Goal: Check status: Check status

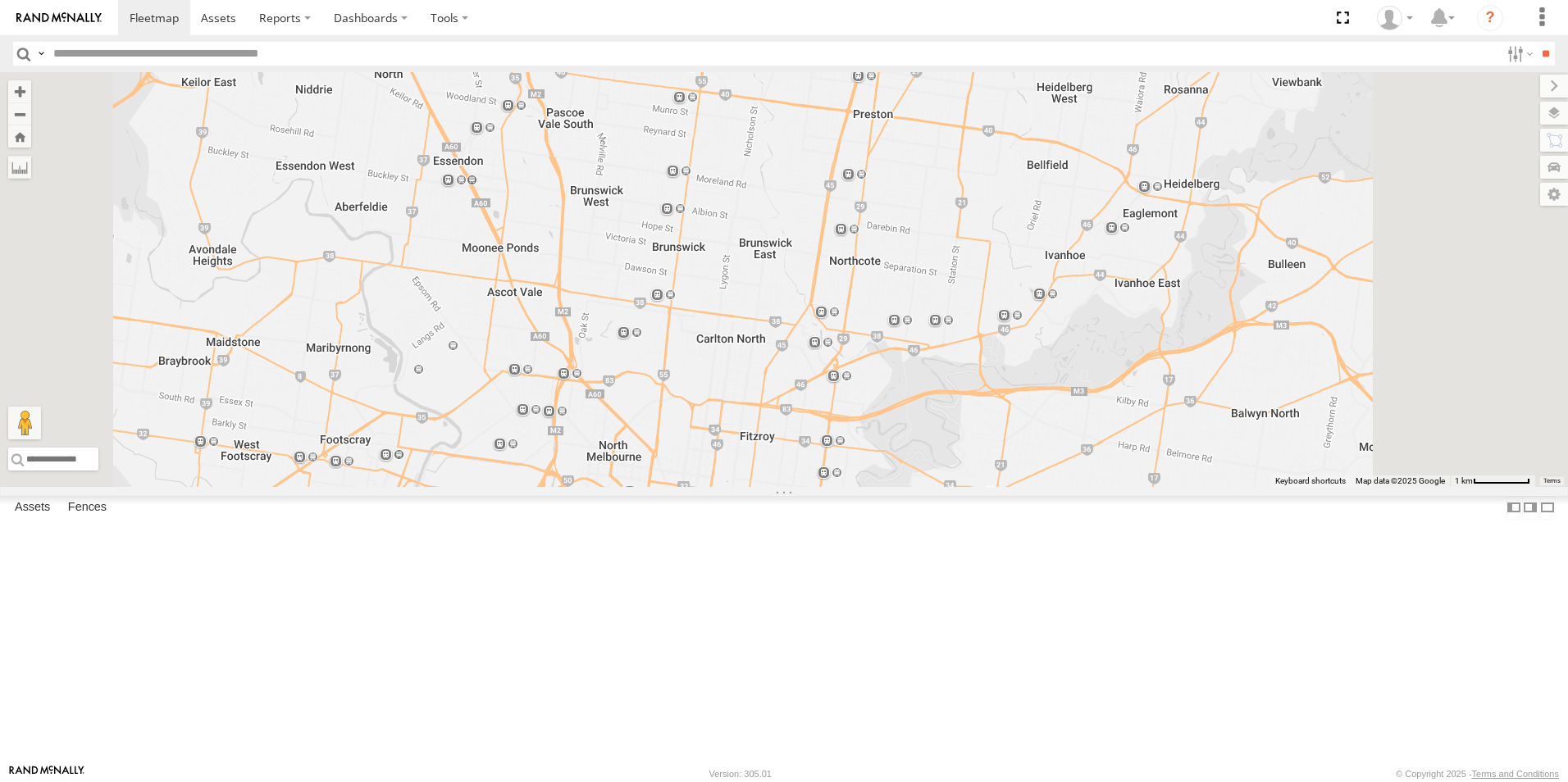
drag, startPoint x: 868, startPoint y: 334, endPoint x: 869, endPoint y: 541, distance: 207.0
click at [869, 487] on div "2BM9DF YHH191" at bounding box center [784, 280] width 1568 height 415
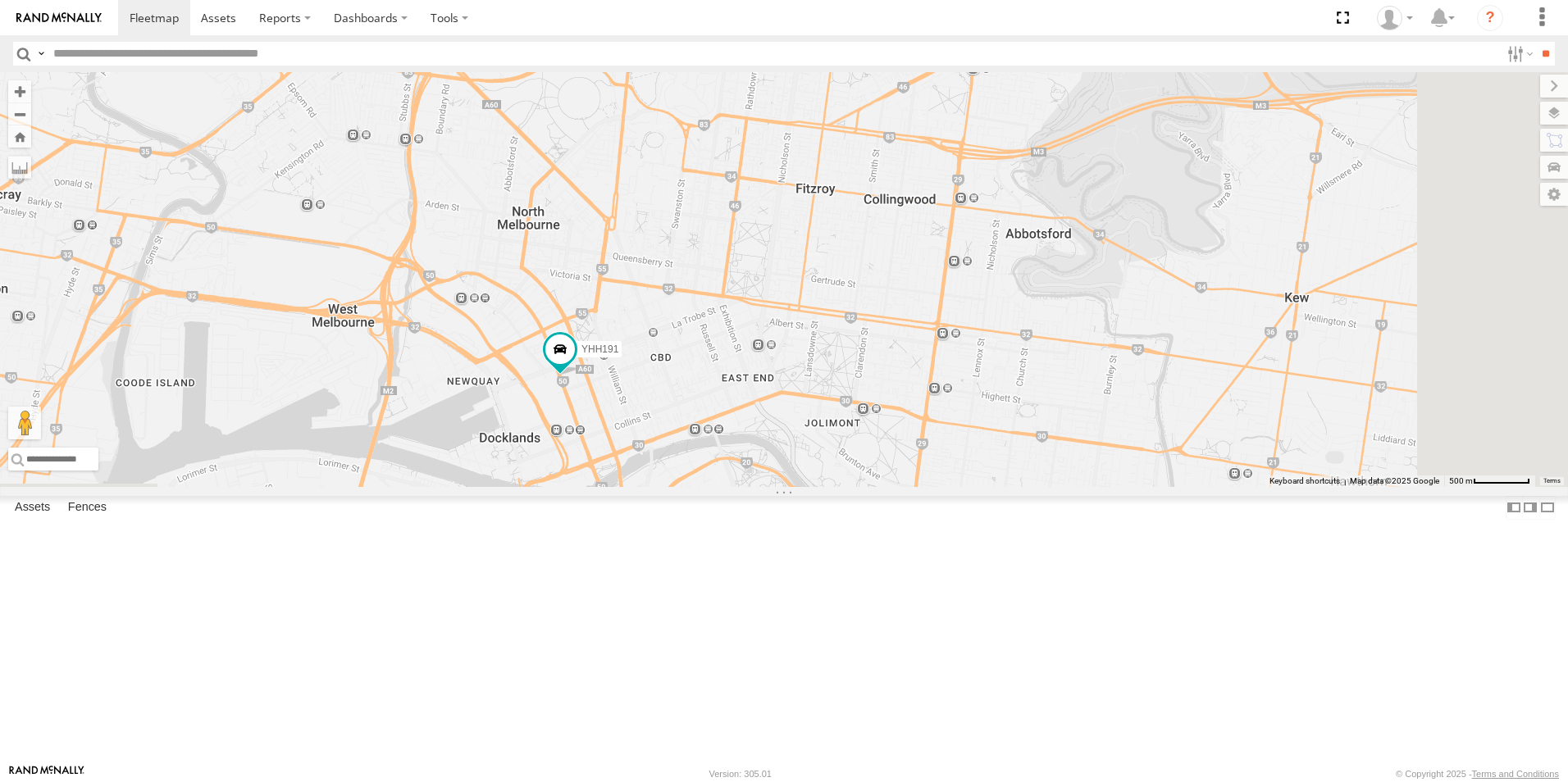
drag, startPoint x: 814, startPoint y: 519, endPoint x: 749, endPoint y: 257, distance: 269.9
click at [749, 258] on div "2BM9DF YHH191" at bounding box center [784, 280] width 1568 height 415
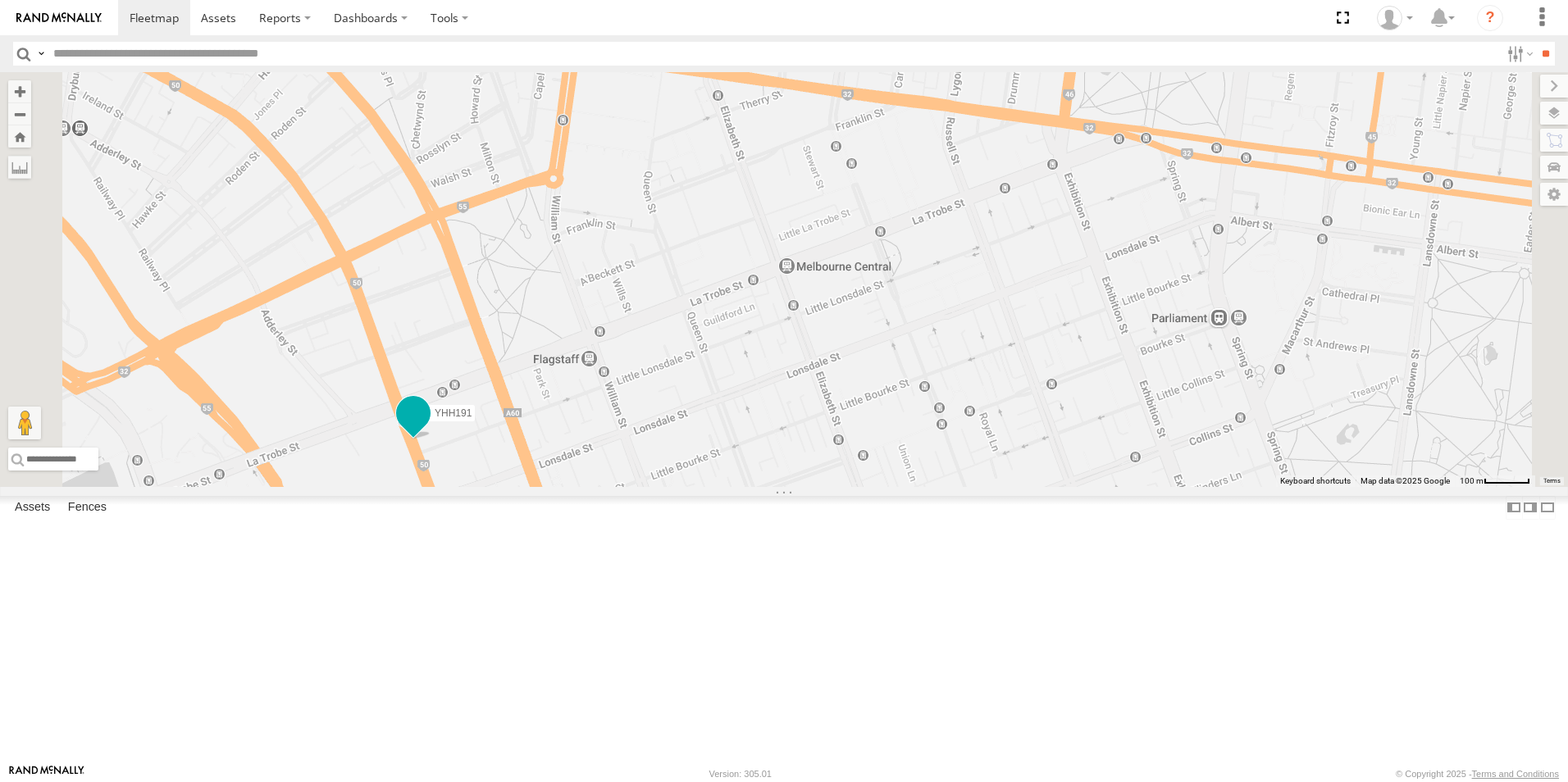
click at [428, 429] on span at bounding box center [413, 414] width 30 height 30
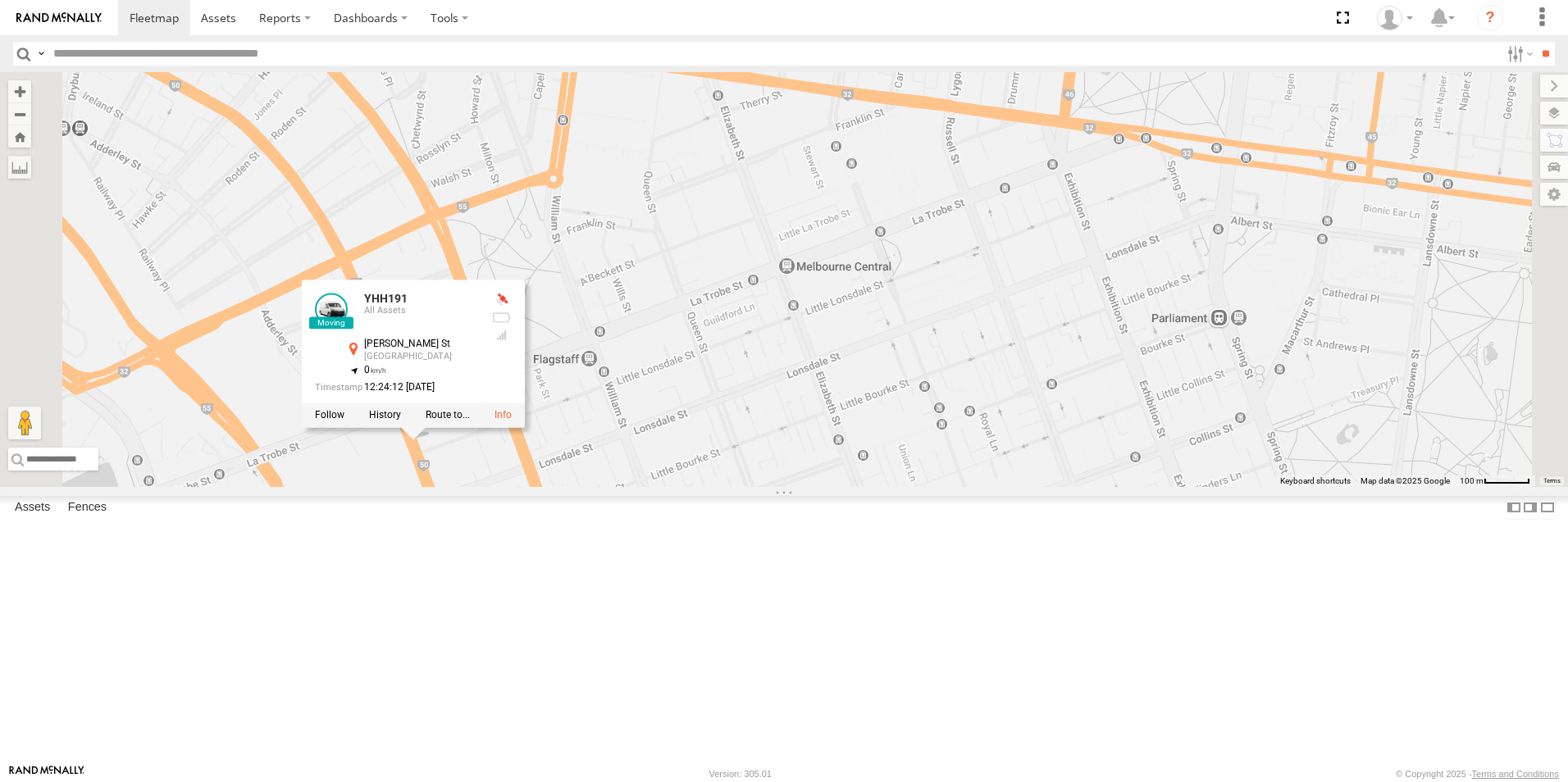
click at [908, 487] on div "2BM9DF YHH191 YHH191 All Assets Spencer St Melbourne -37.81386 , 144.95181 0 12…" at bounding box center [784, 280] width 1568 height 415
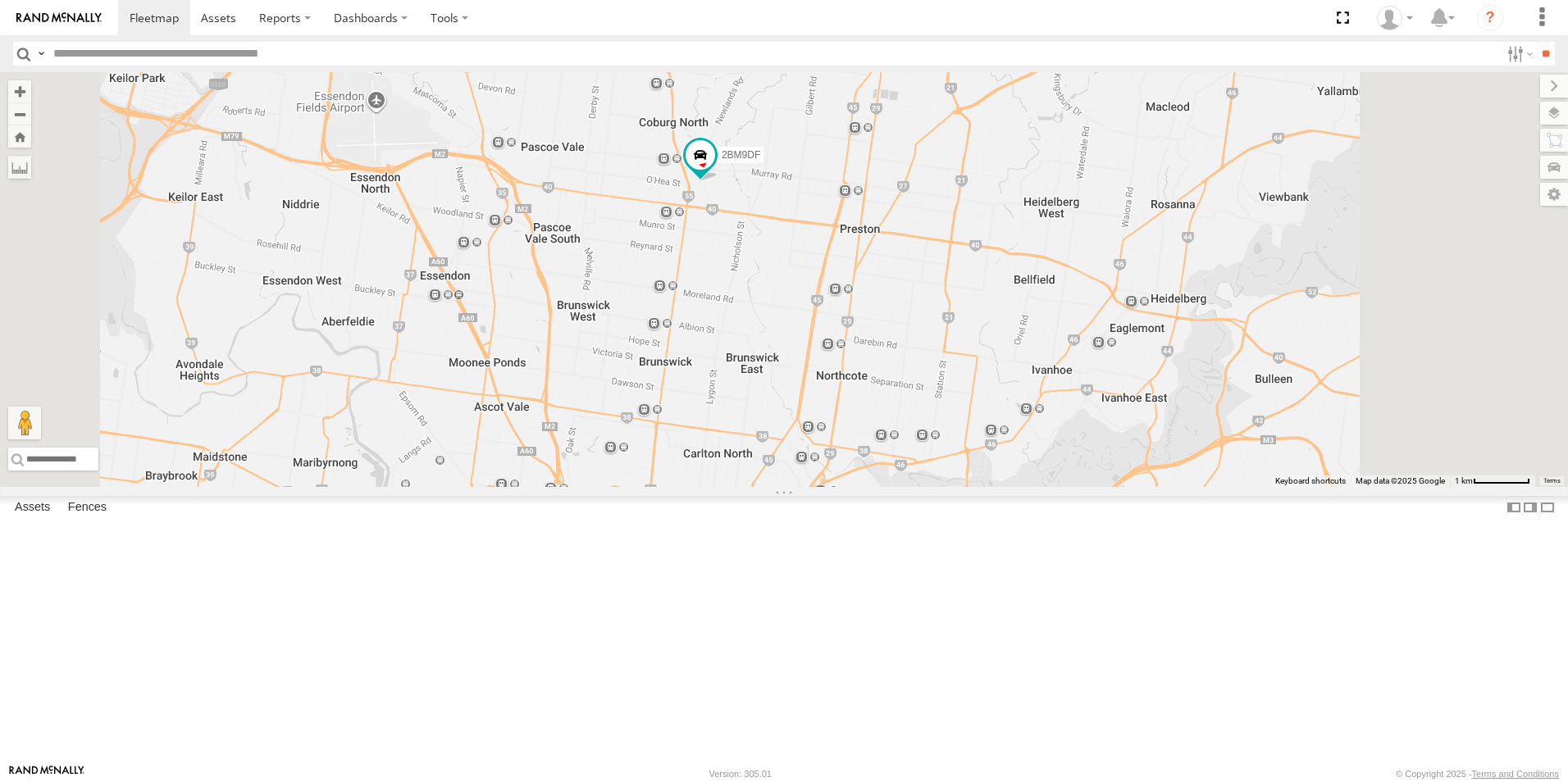
drag, startPoint x: 938, startPoint y: 145, endPoint x: 893, endPoint y: 558, distance: 415.4
click at [893, 487] on div "2BM9DF YHH191" at bounding box center [784, 280] width 1568 height 415
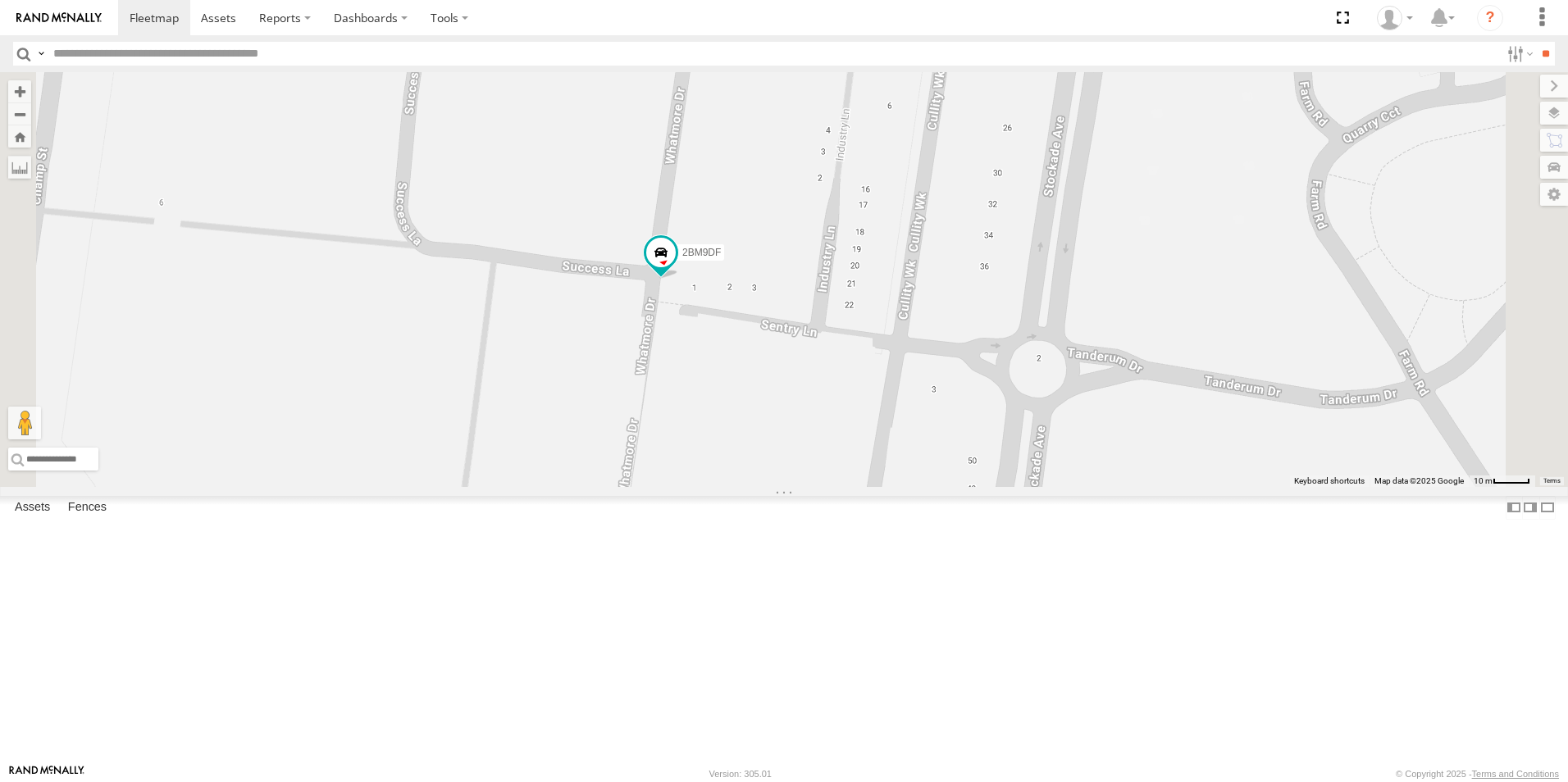
drag, startPoint x: 870, startPoint y: 413, endPoint x: 914, endPoint y: 504, distance: 101.1
click at [914, 487] on div "2BM9DF YHH191" at bounding box center [784, 280] width 1568 height 415
click at [677, 269] on span at bounding box center [662, 254] width 30 height 30
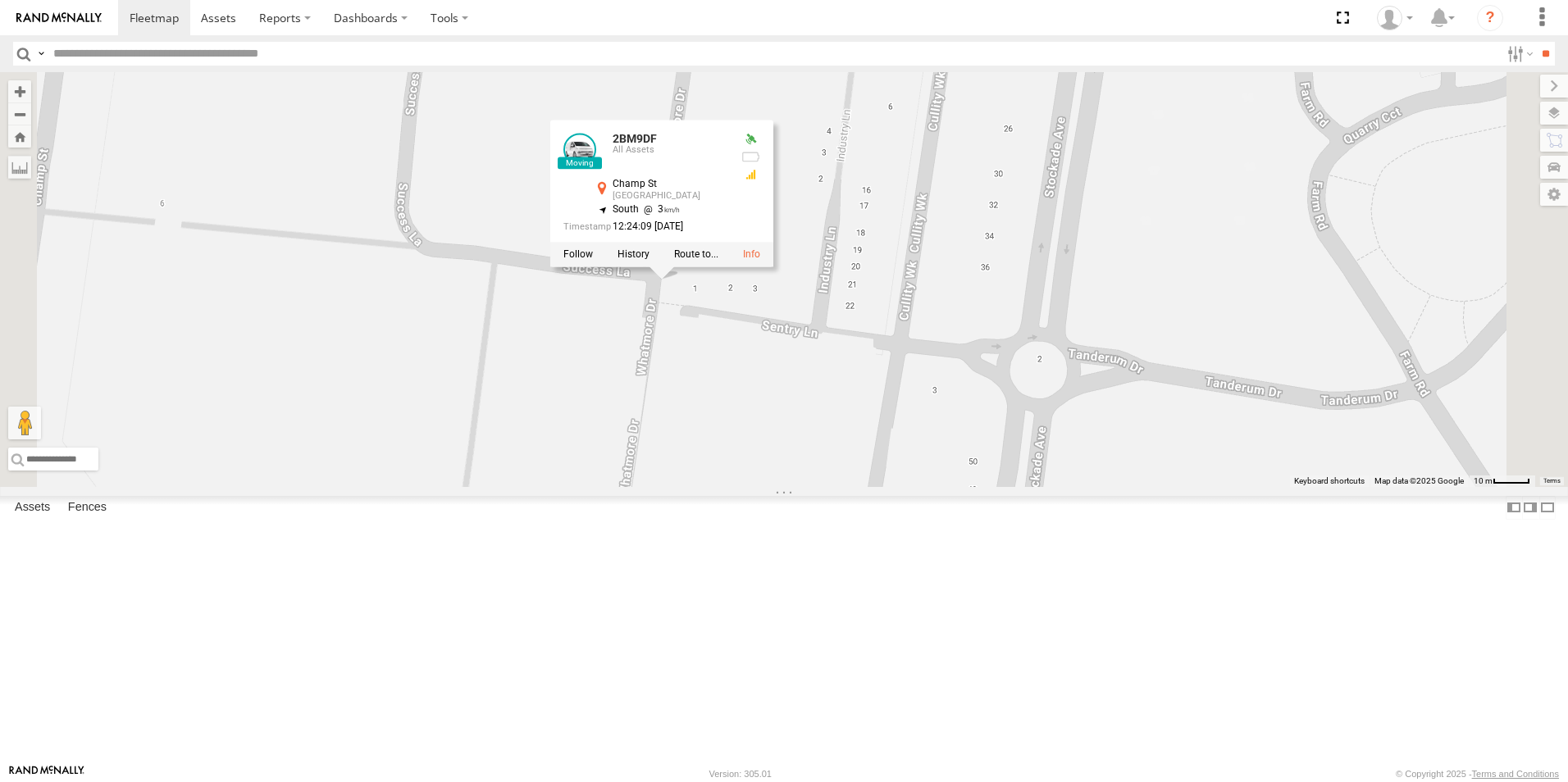
click at [930, 487] on div "2BM9DF YHH191 2BM9DF All Assets Champ St Coburg -37.73719 , 144.96939 South 3 1…" at bounding box center [784, 280] width 1568 height 415
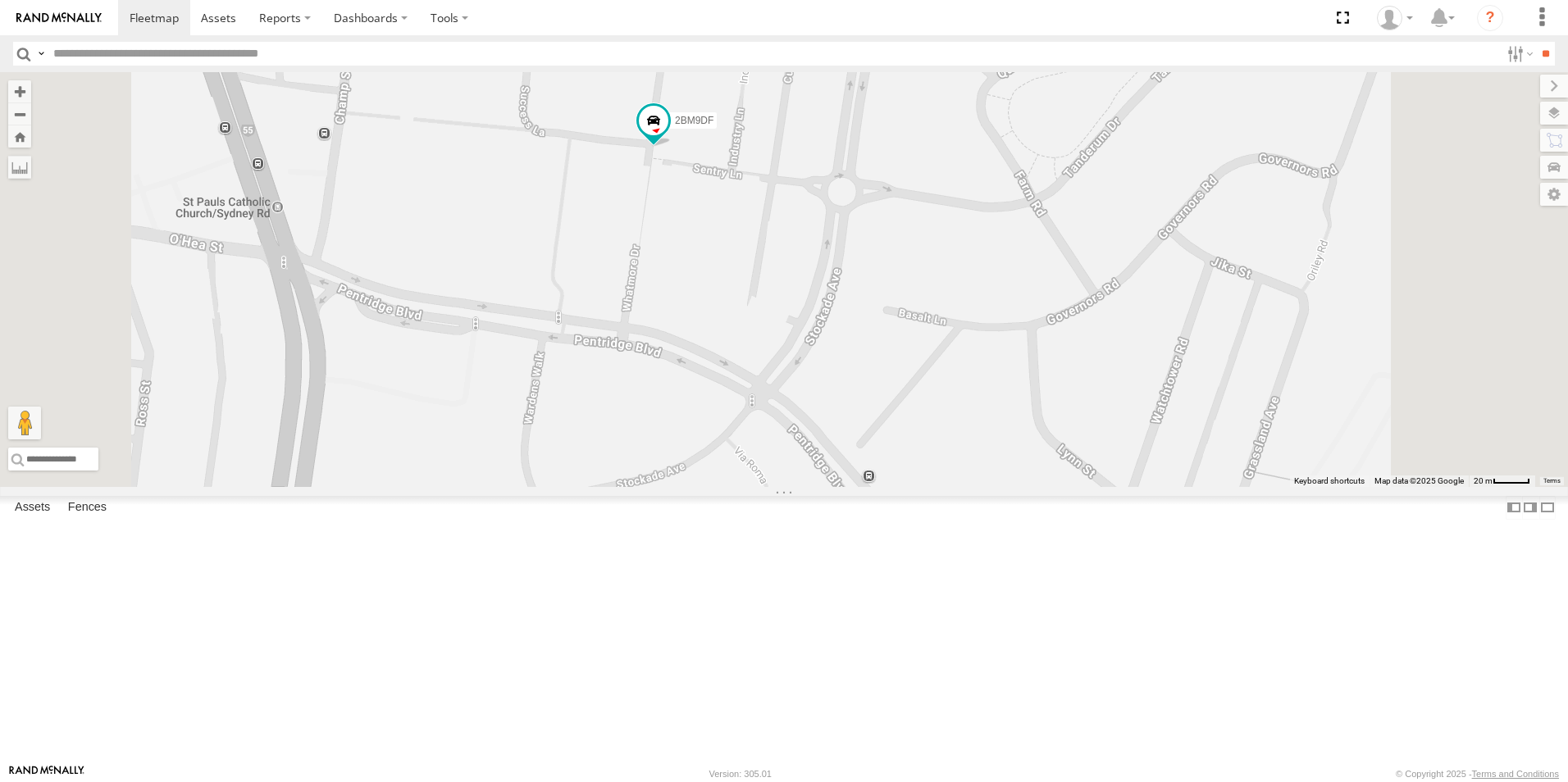
drag, startPoint x: 849, startPoint y: 606, endPoint x: 815, endPoint y: 427, distance: 182.2
click at [815, 427] on div "2BM9DF YHH191" at bounding box center [784, 280] width 1568 height 415
click at [668, 135] on span at bounding box center [654, 120] width 30 height 30
click at [875, 327] on div "2BM9DF YHH191 2BM9DF All Assets Champ St Coburg -37.73719 , 144.96939 South 3 1…" at bounding box center [784, 280] width 1568 height 415
click at [668, 135] on span at bounding box center [654, 120] width 30 height 30
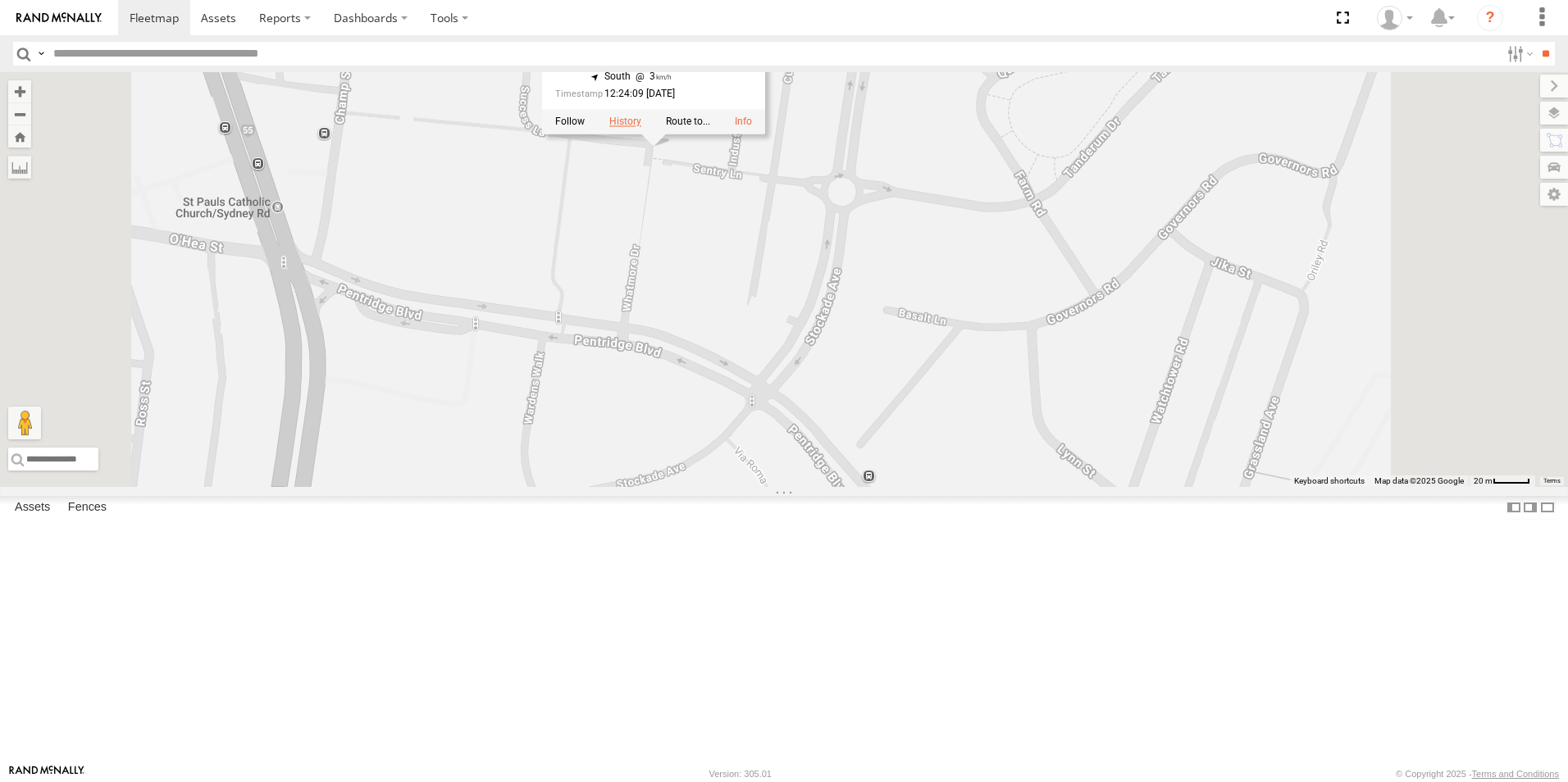
click at [641, 128] on label at bounding box center [625, 122] width 32 height 11
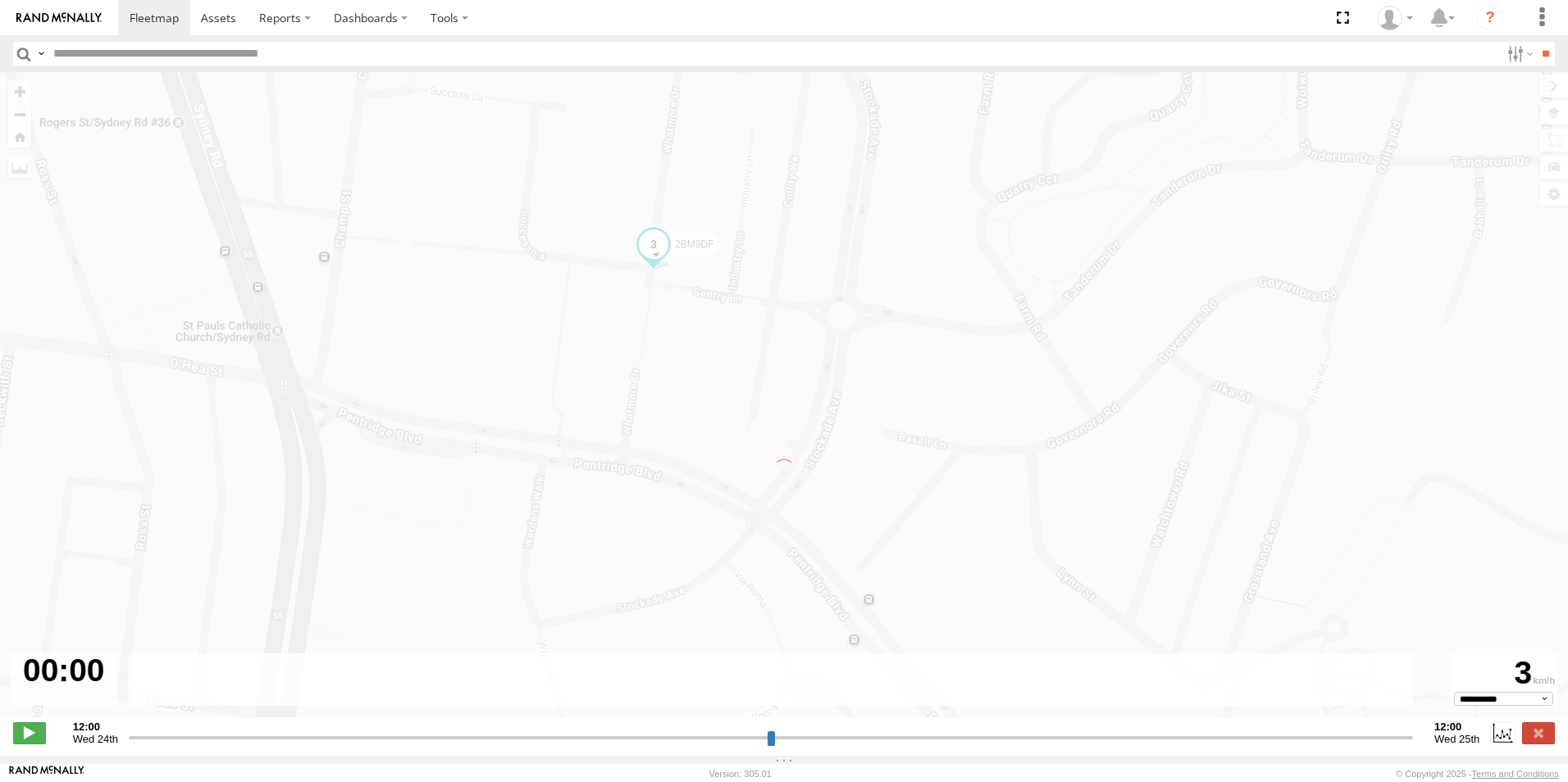
type input "**********"
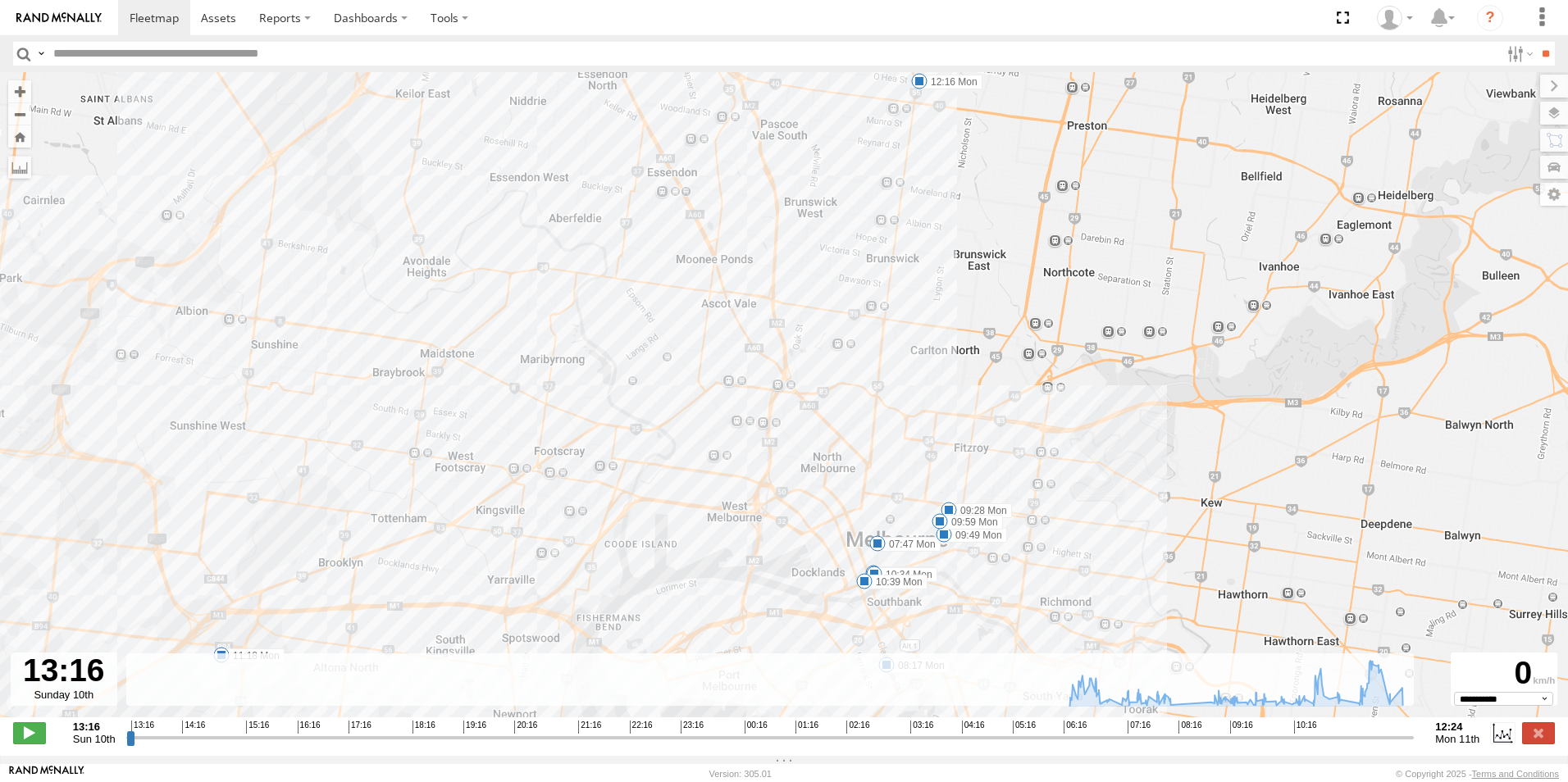
drag, startPoint x: 885, startPoint y: 206, endPoint x: 886, endPoint y: 176, distance: 30.0
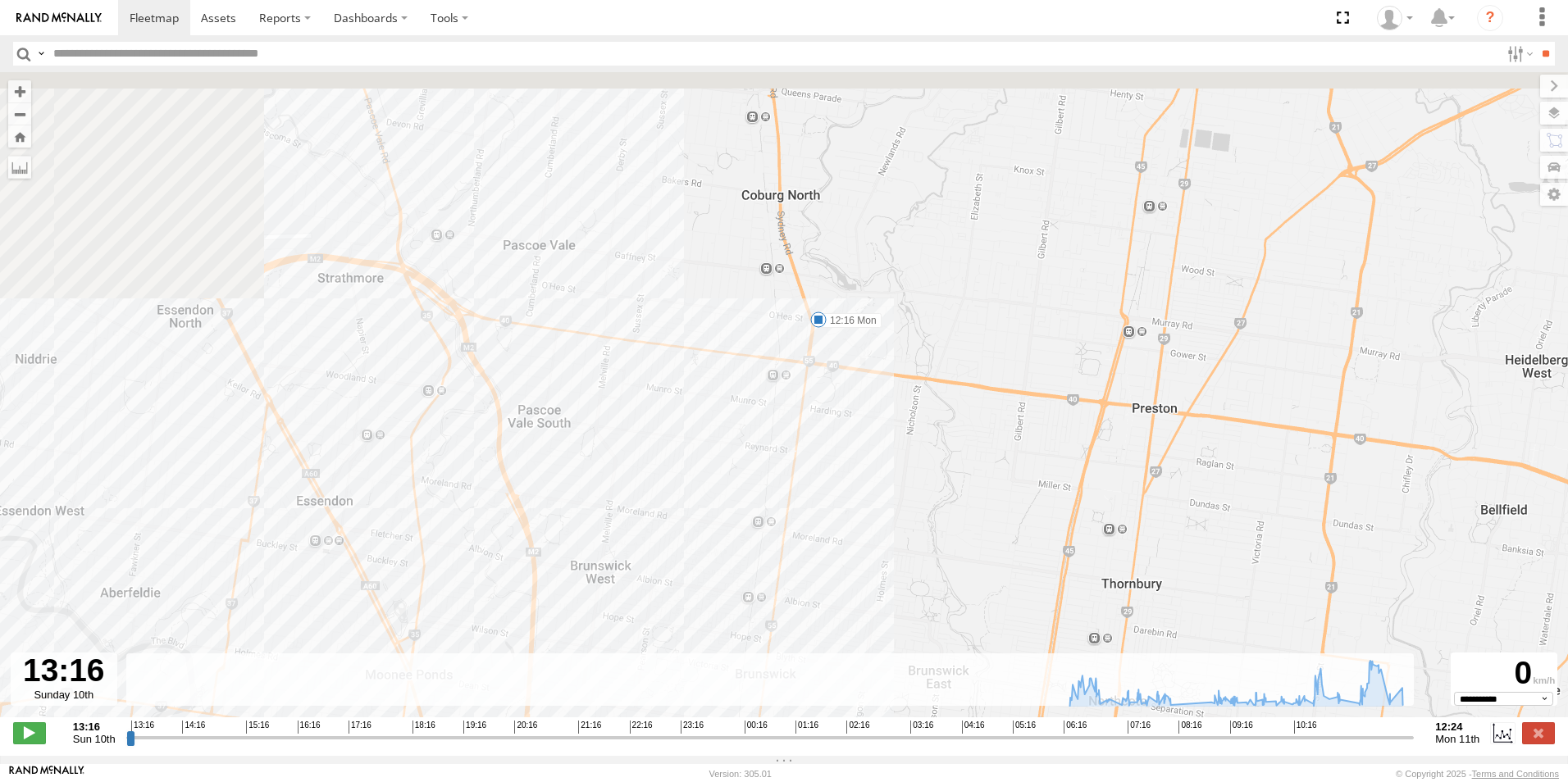
drag, startPoint x: 842, startPoint y: 410, endPoint x: 752, endPoint y: 626, distance: 234.0
click at [750, 633] on div "2BM9DF 06:15 Mon 08:17 Mon 11:18 Mon 12:16 Mon 07:47 Mon 08:01 Mon 09:28 Mon 09…" at bounding box center [784, 404] width 1568 height 663
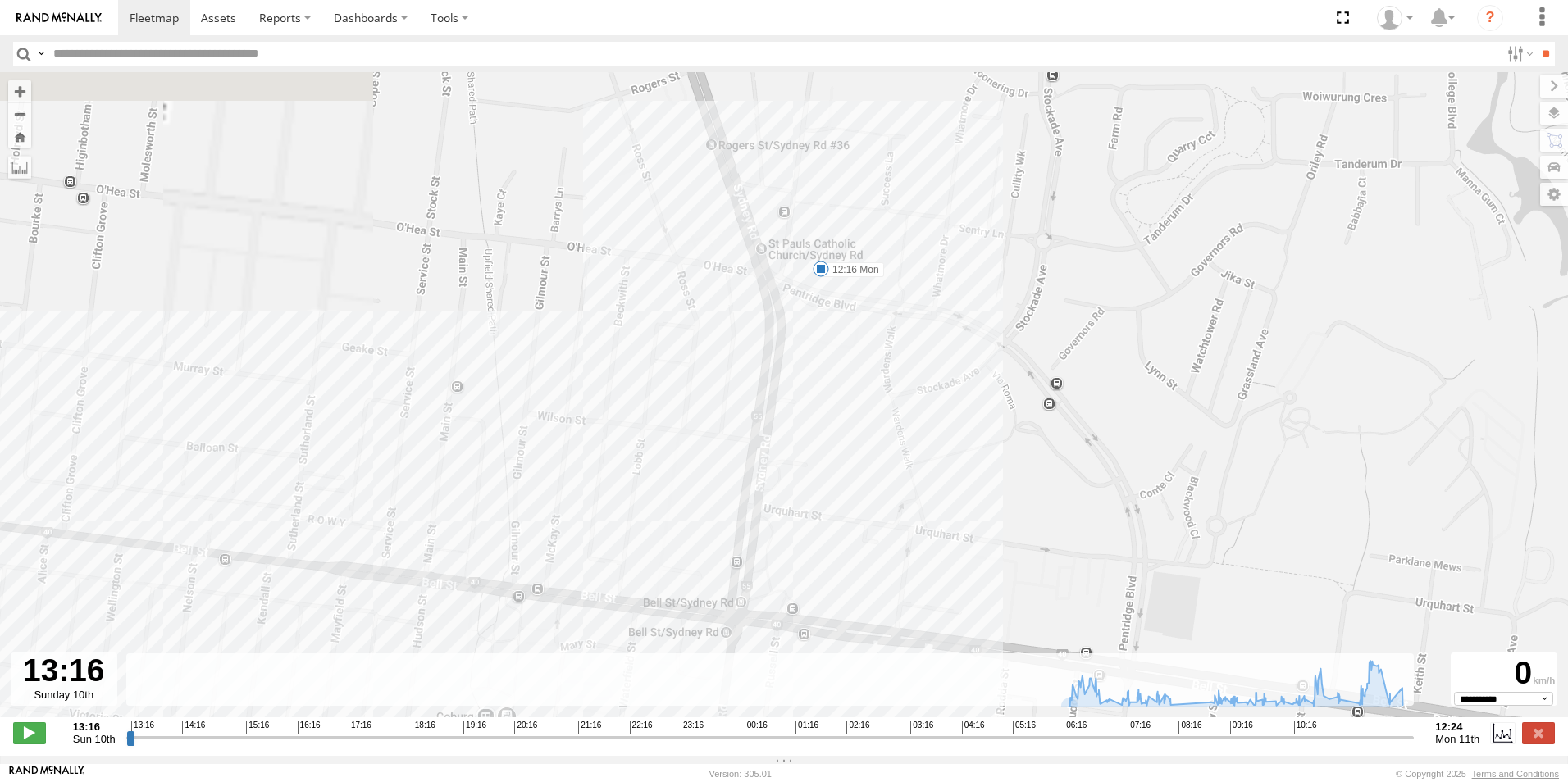
drag, startPoint x: 790, startPoint y: 330, endPoint x: 869, endPoint y: 690, distance: 368.6
click at [873, 781] on html at bounding box center [784, 391] width 1568 height 782
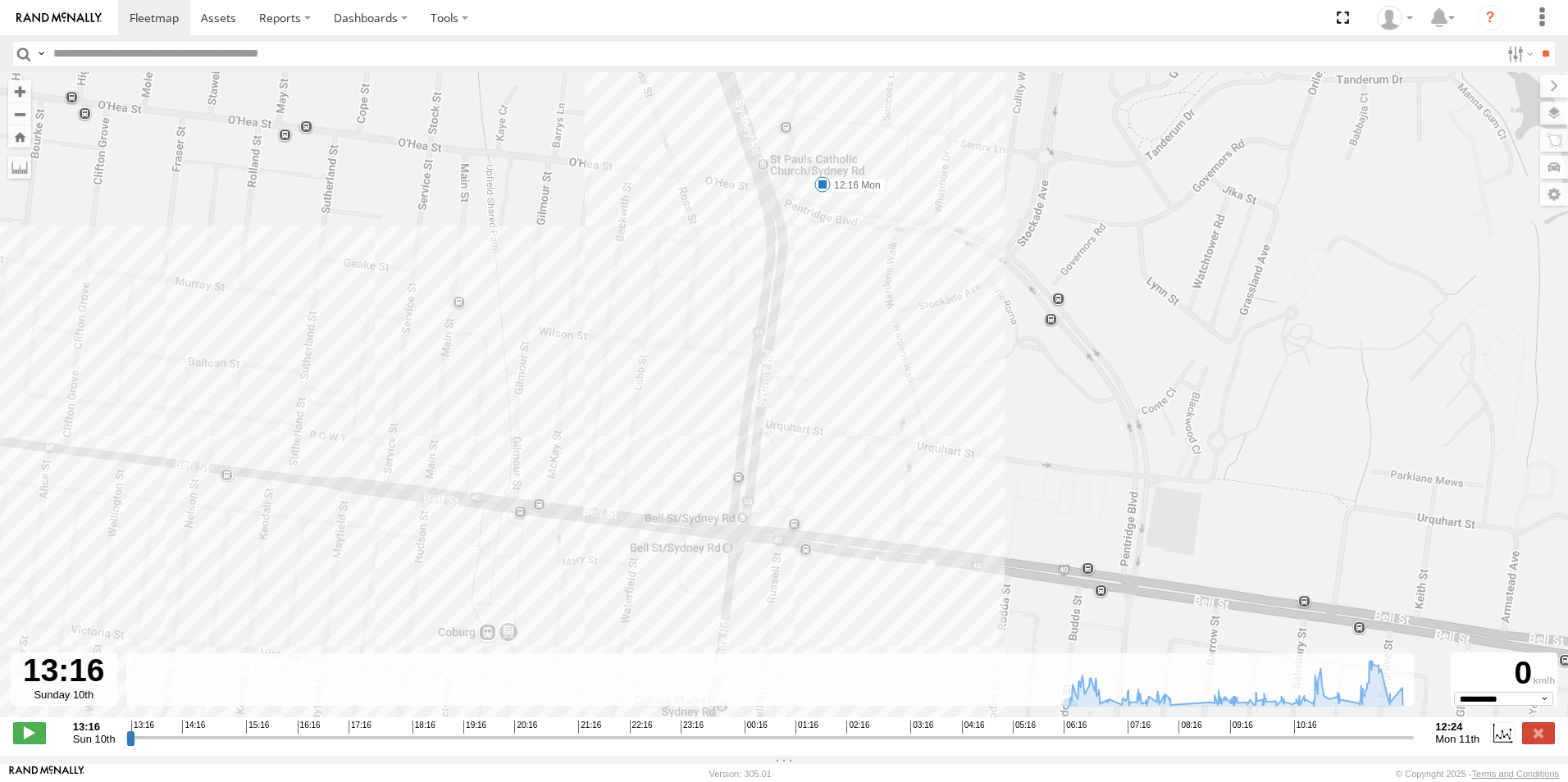
drag, startPoint x: 916, startPoint y: 418, endPoint x: 895, endPoint y: 513, distance: 97.3
click at [895, 542] on div "2BM9DF 06:15 Mon 08:17 Mon 11:18 Mon 12:16 Mon 07:47 Mon 08:01 Mon 09:28 Mon 09…" at bounding box center [784, 404] width 1568 height 663
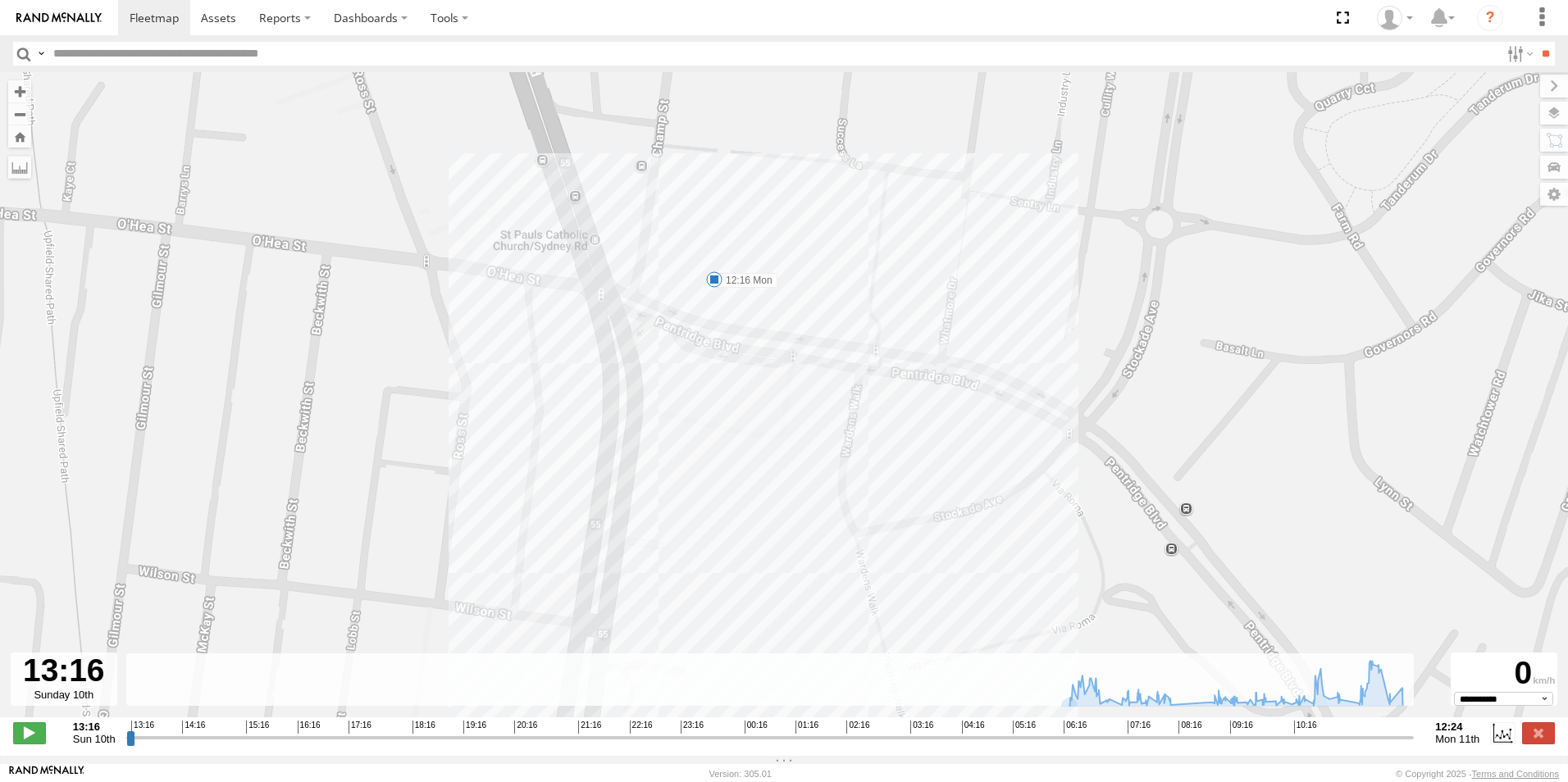
click at [713, 282] on span at bounding box center [714, 279] width 17 height 17
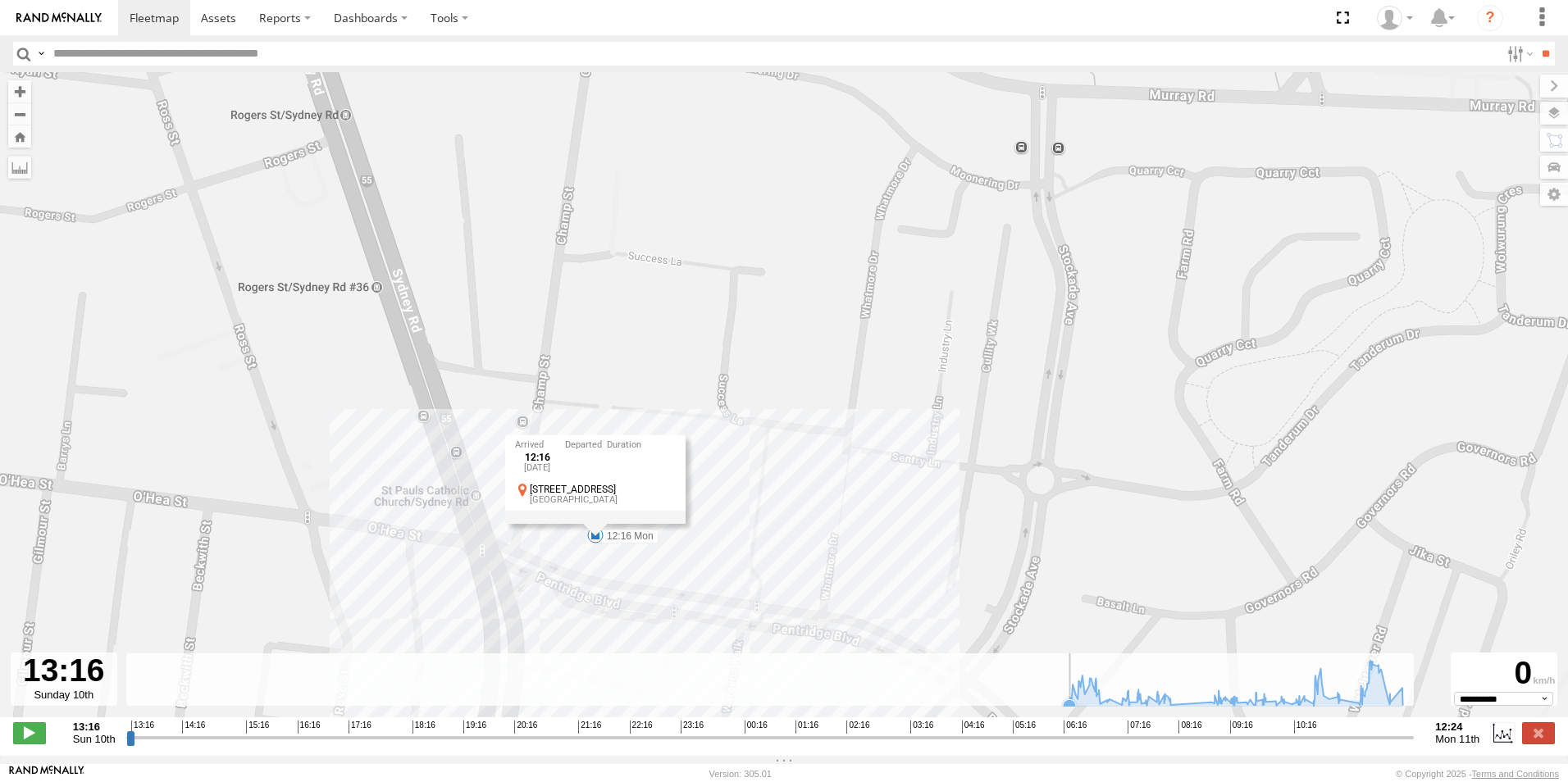
drag, startPoint x: 825, startPoint y: 207, endPoint x: 902, endPoint y: 643, distance: 442.7
click at [902, 665] on div "To navigate the map with touch gestures double-tap and hold your finger on the …" at bounding box center [784, 414] width 1568 height 683
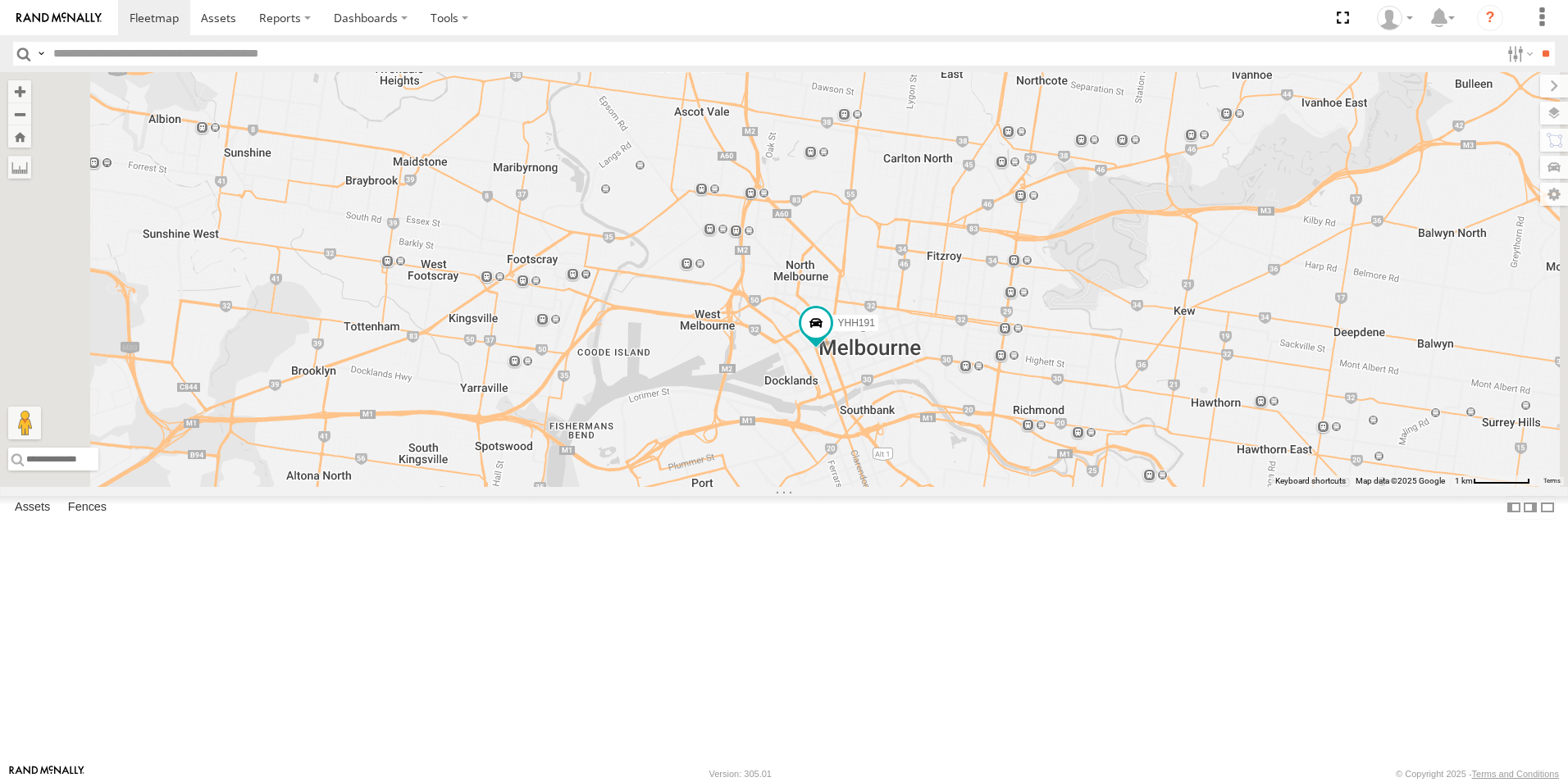
drag, startPoint x: 1256, startPoint y: 80, endPoint x: 1003, endPoint y: 538, distance: 523.2
click at [1003, 538] on body at bounding box center [784, 391] width 1568 height 782
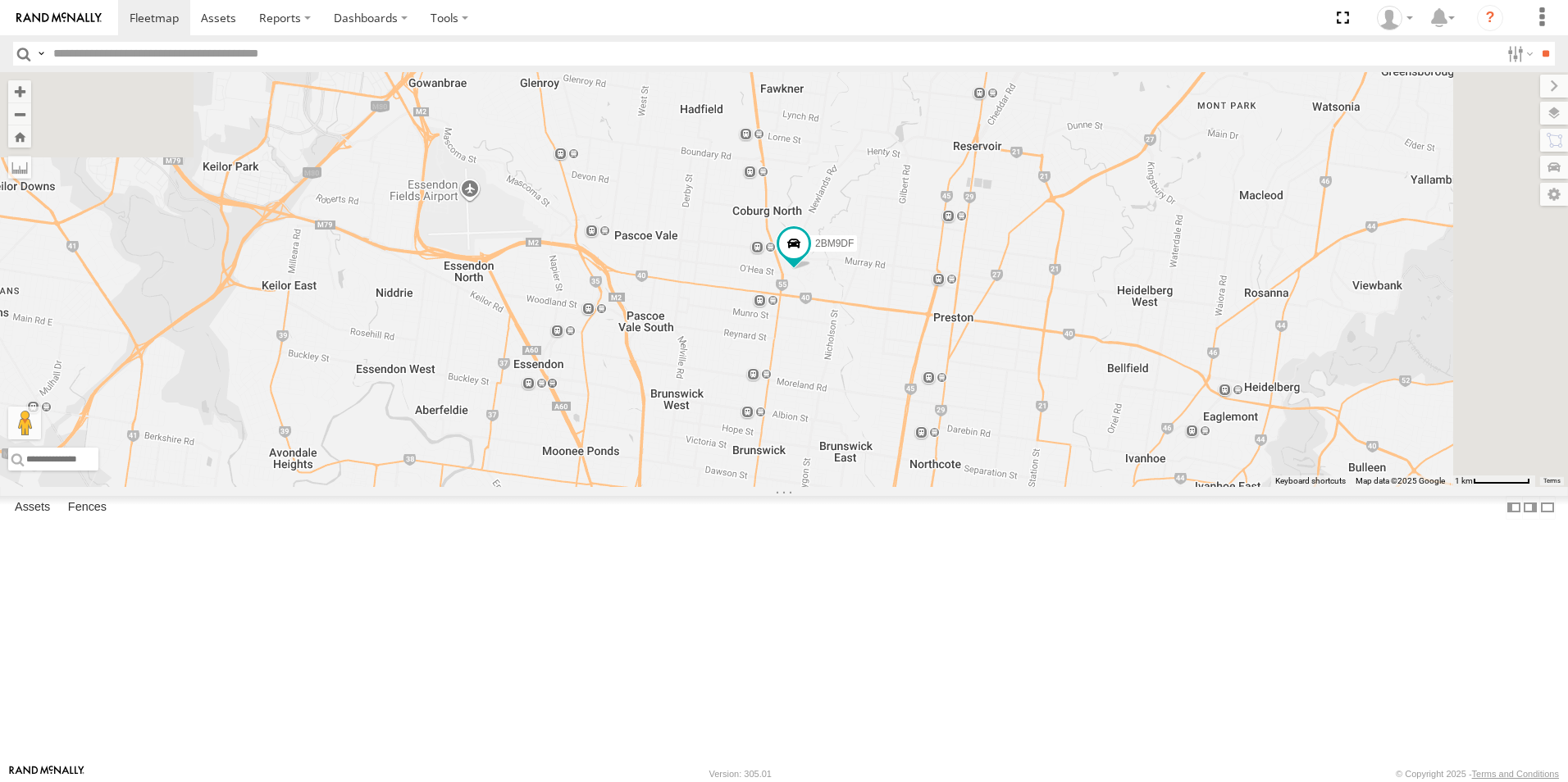
drag, startPoint x: 1051, startPoint y: 383, endPoint x: 930, endPoint y: 781, distance: 416.0
click at [930, 781] on html at bounding box center [784, 391] width 1568 height 782
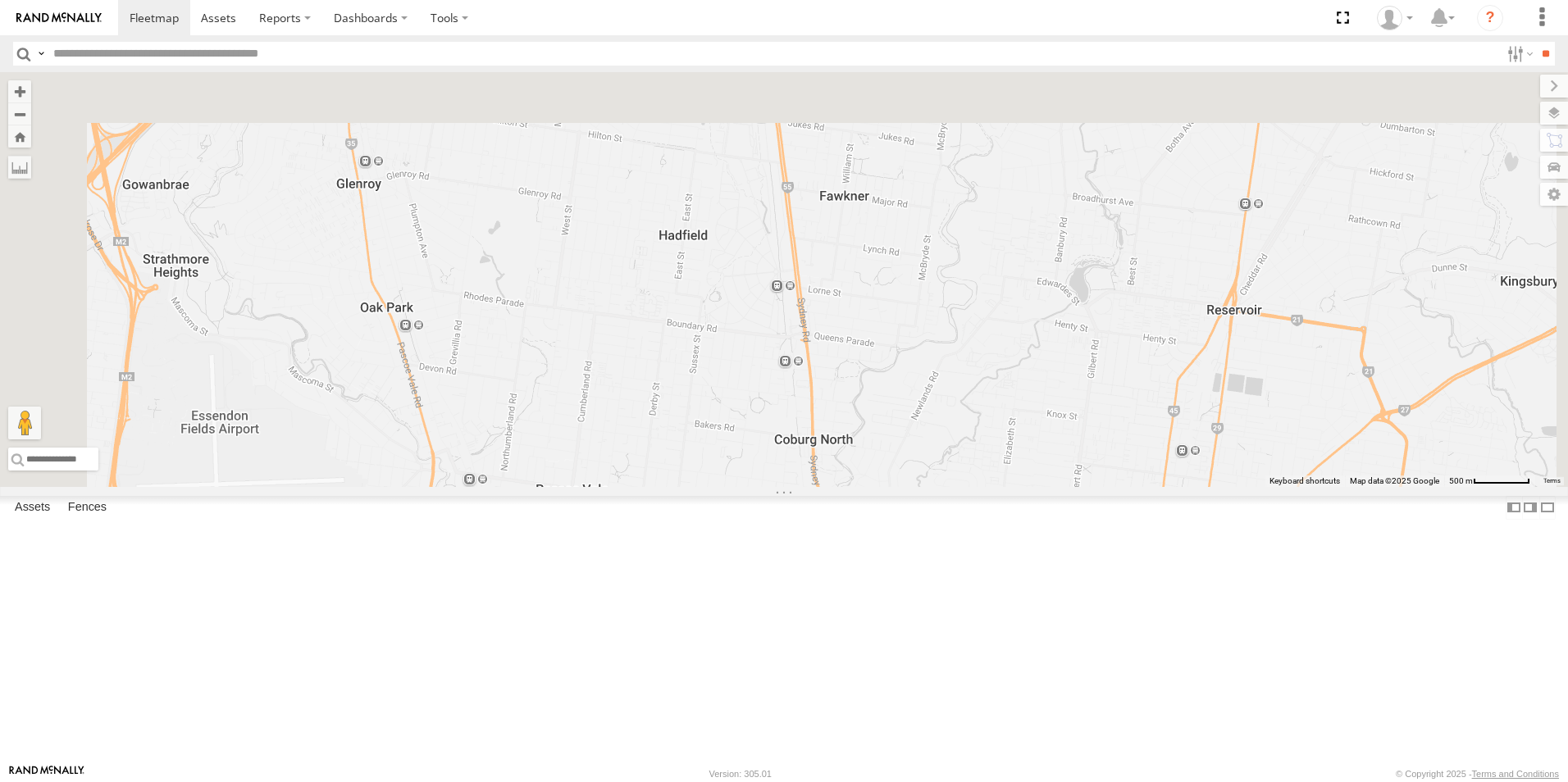
drag, startPoint x: 970, startPoint y: 332, endPoint x: 958, endPoint y: 803, distance: 471.2
click at [958, 781] on html at bounding box center [784, 391] width 1568 height 782
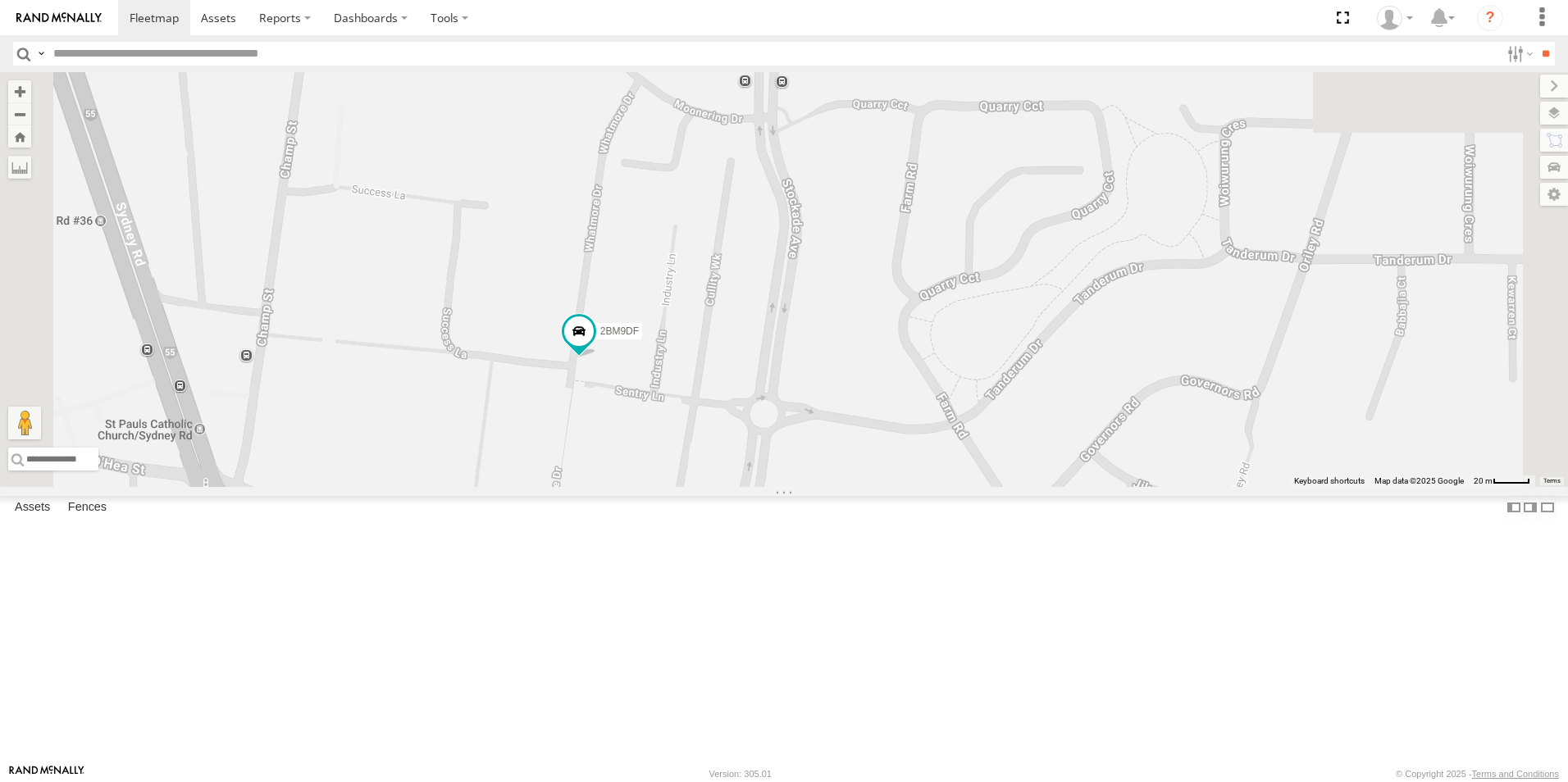
drag, startPoint x: 971, startPoint y: 422, endPoint x: 835, endPoint y: 649, distance: 264.6
click at [835, 487] on div "2BM9DF YHH191" at bounding box center [784, 280] width 1568 height 415
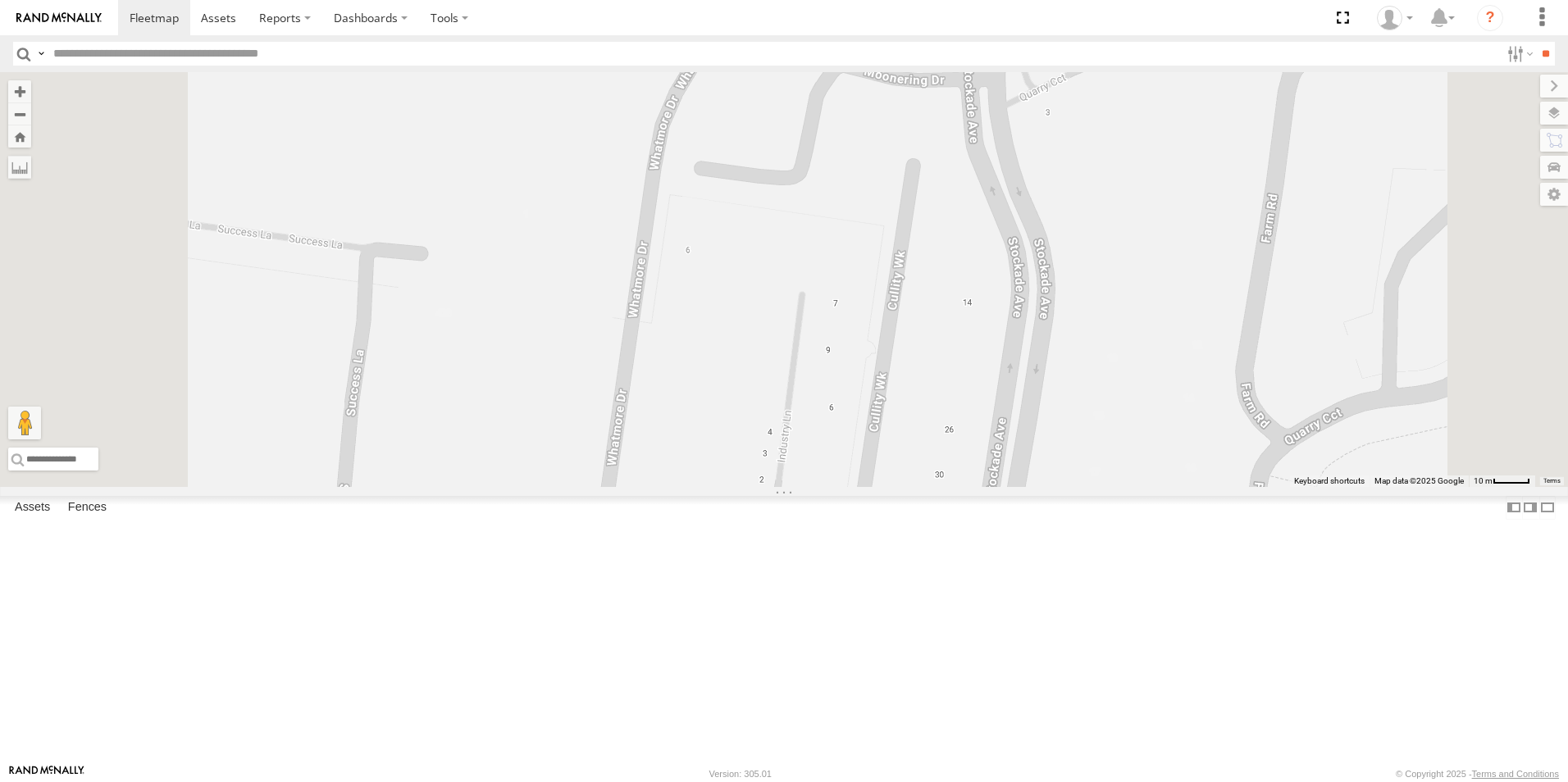
drag, startPoint x: 773, startPoint y: 456, endPoint x: 807, endPoint y: 750, distance: 296.0
click at [825, 781] on html at bounding box center [784, 391] width 1568 height 782
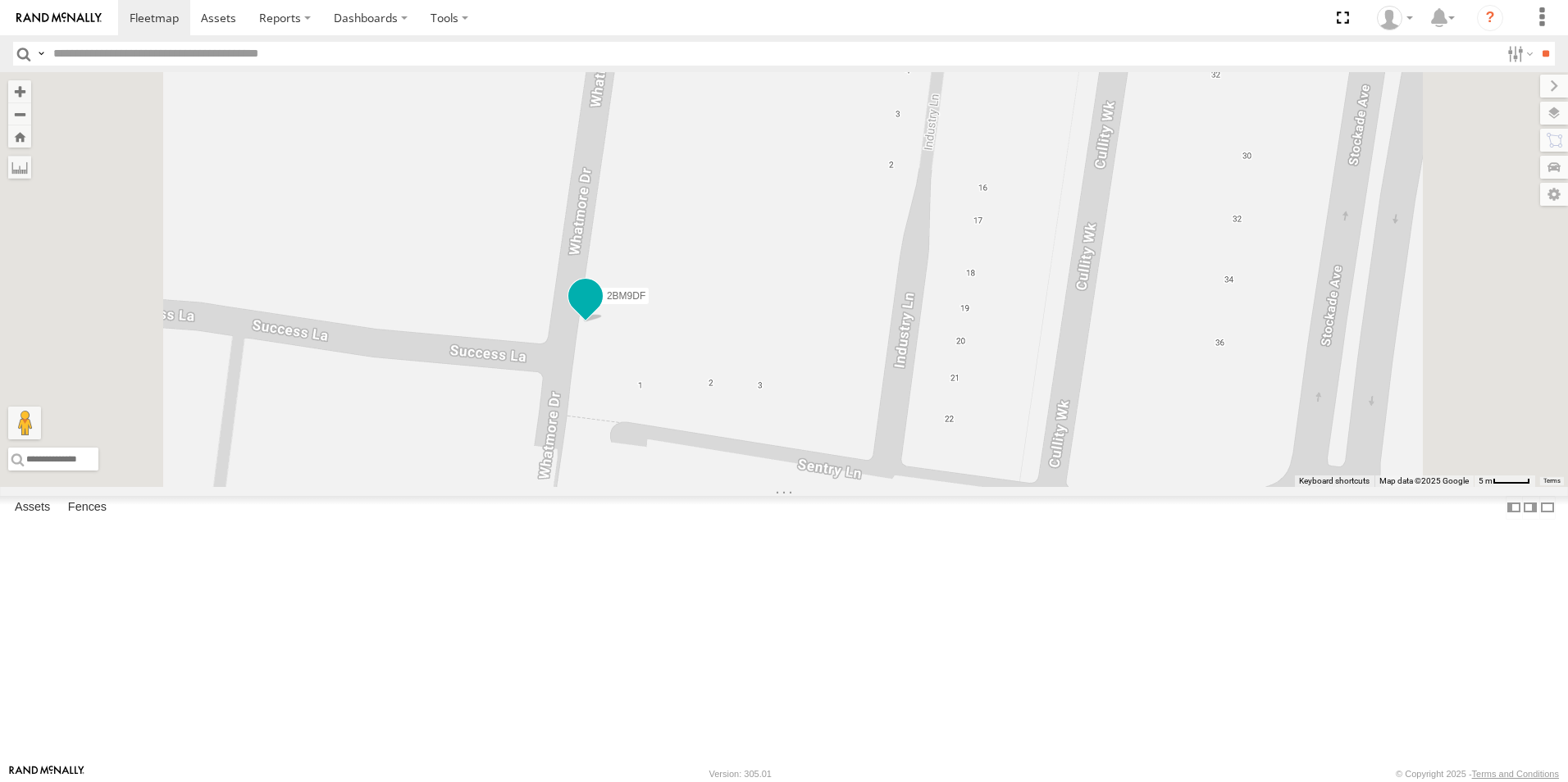
click at [600, 311] on span at bounding box center [586, 297] width 30 height 30
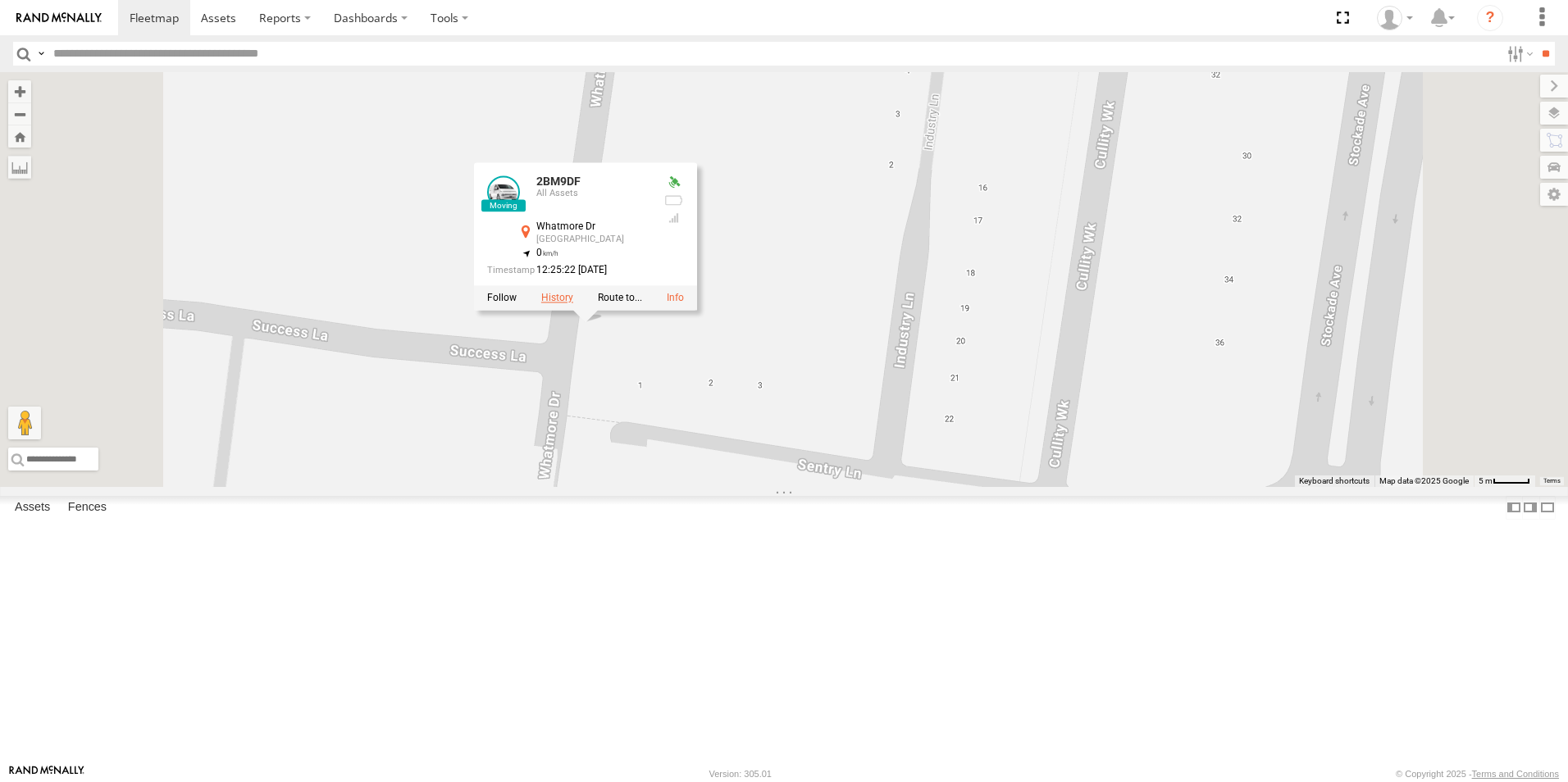
click at [573, 304] on label at bounding box center [557, 298] width 32 height 11
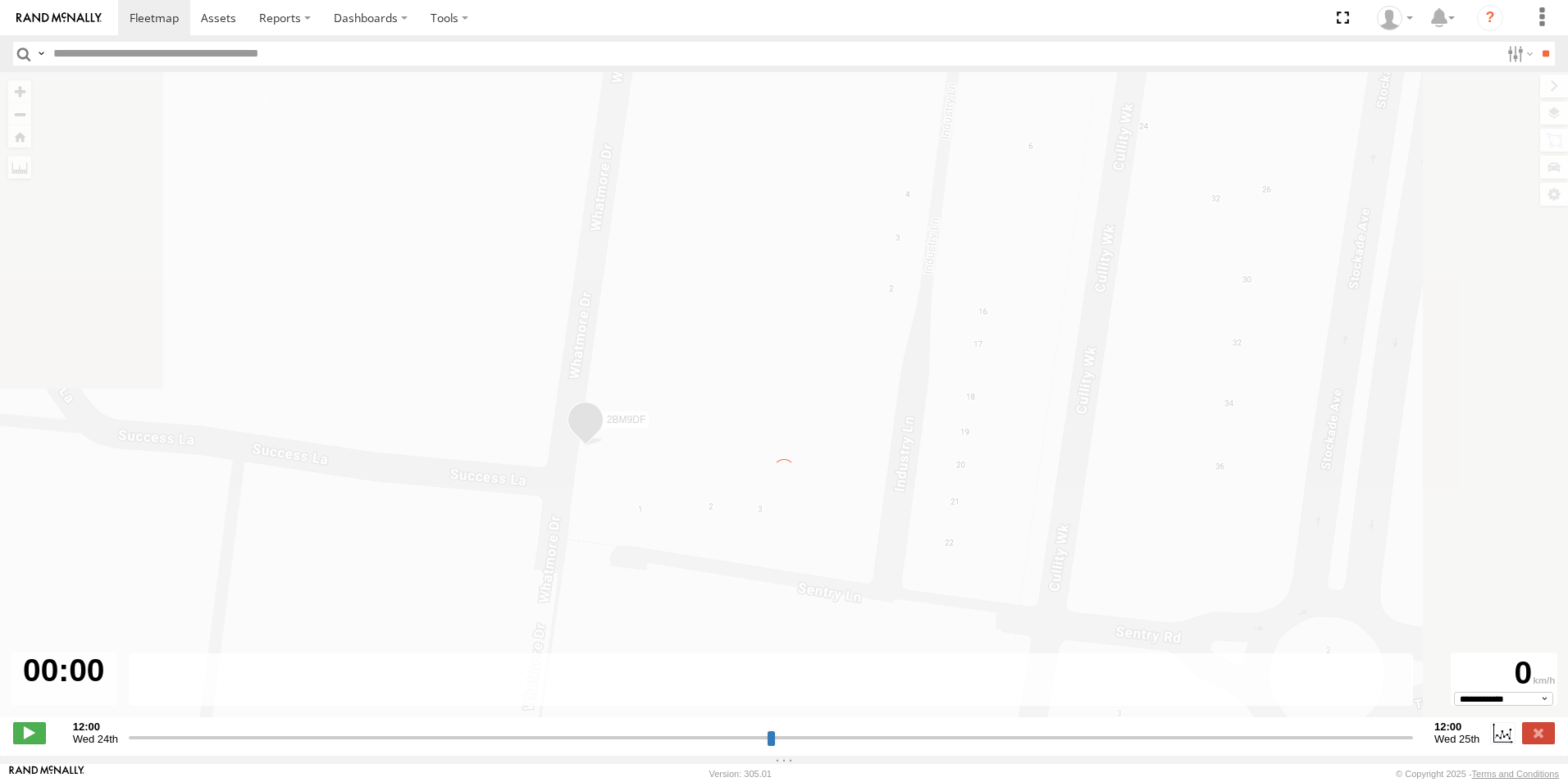
type input "**********"
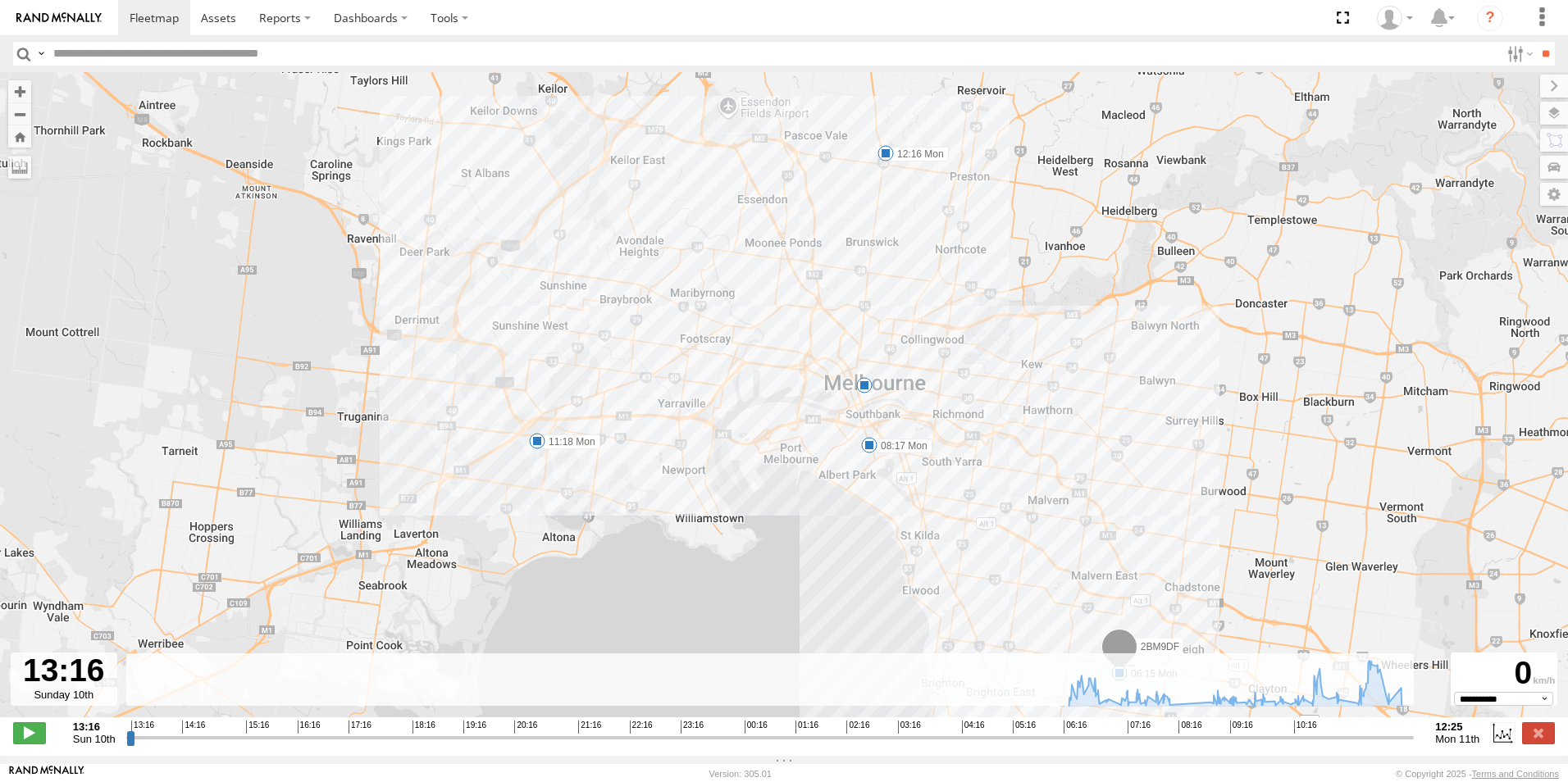
click at [886, 160] on span at bounding box center [885, 153] width 17 height 17
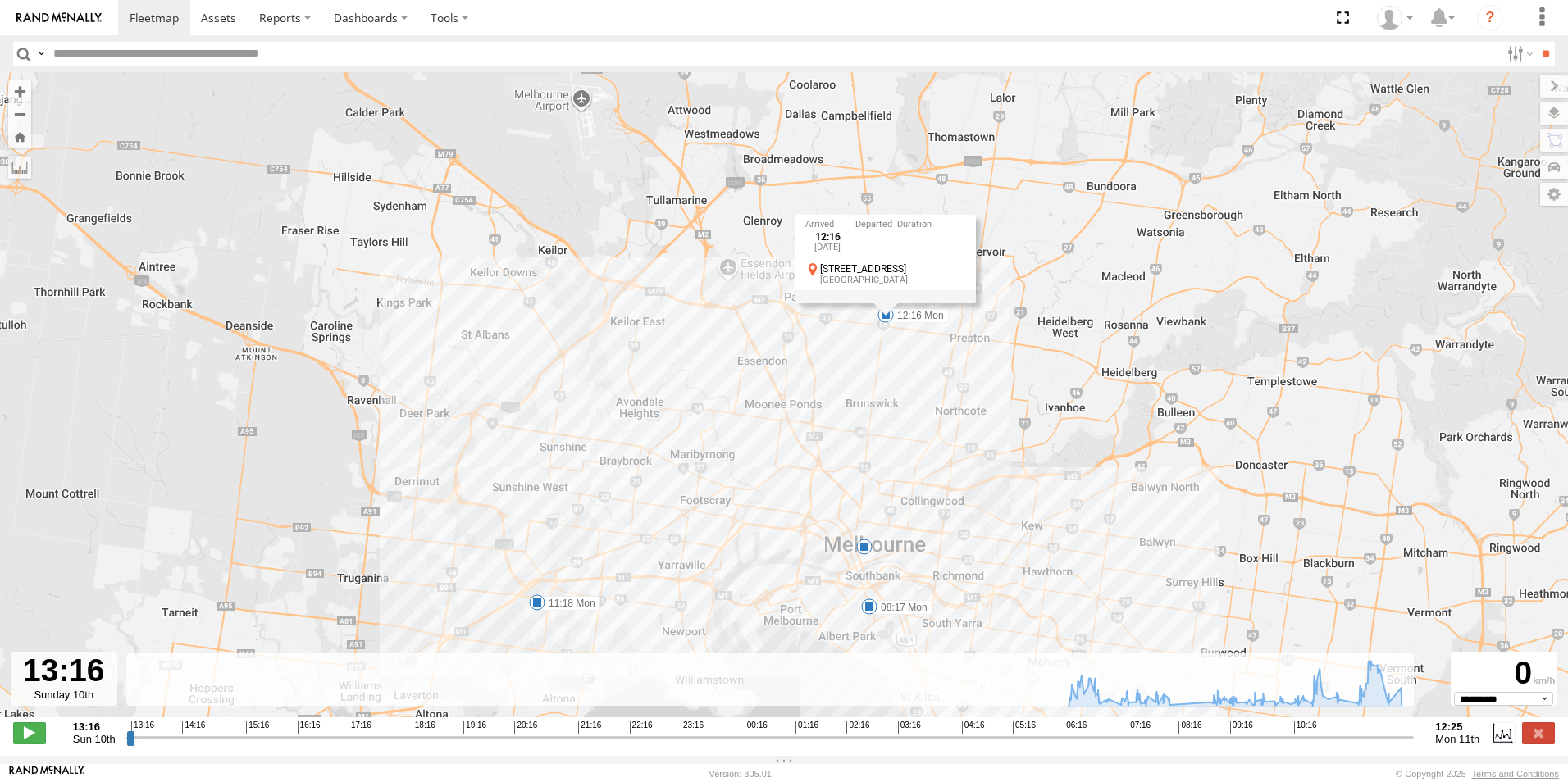
drag, startPoint x: 889, startPoint y: 222, endPoint x: 890, endPoint y: 387, distance: 165.0
click at [890, 387] on div "2BM9DF 06:15 Mon 08:17 Mon 11:18 Mon 12:16 Mon 7 12:16 [DATE] 1 [GEOGRAPHIC_DAT…" at bounding box center [784, 404] width 1568 height 663
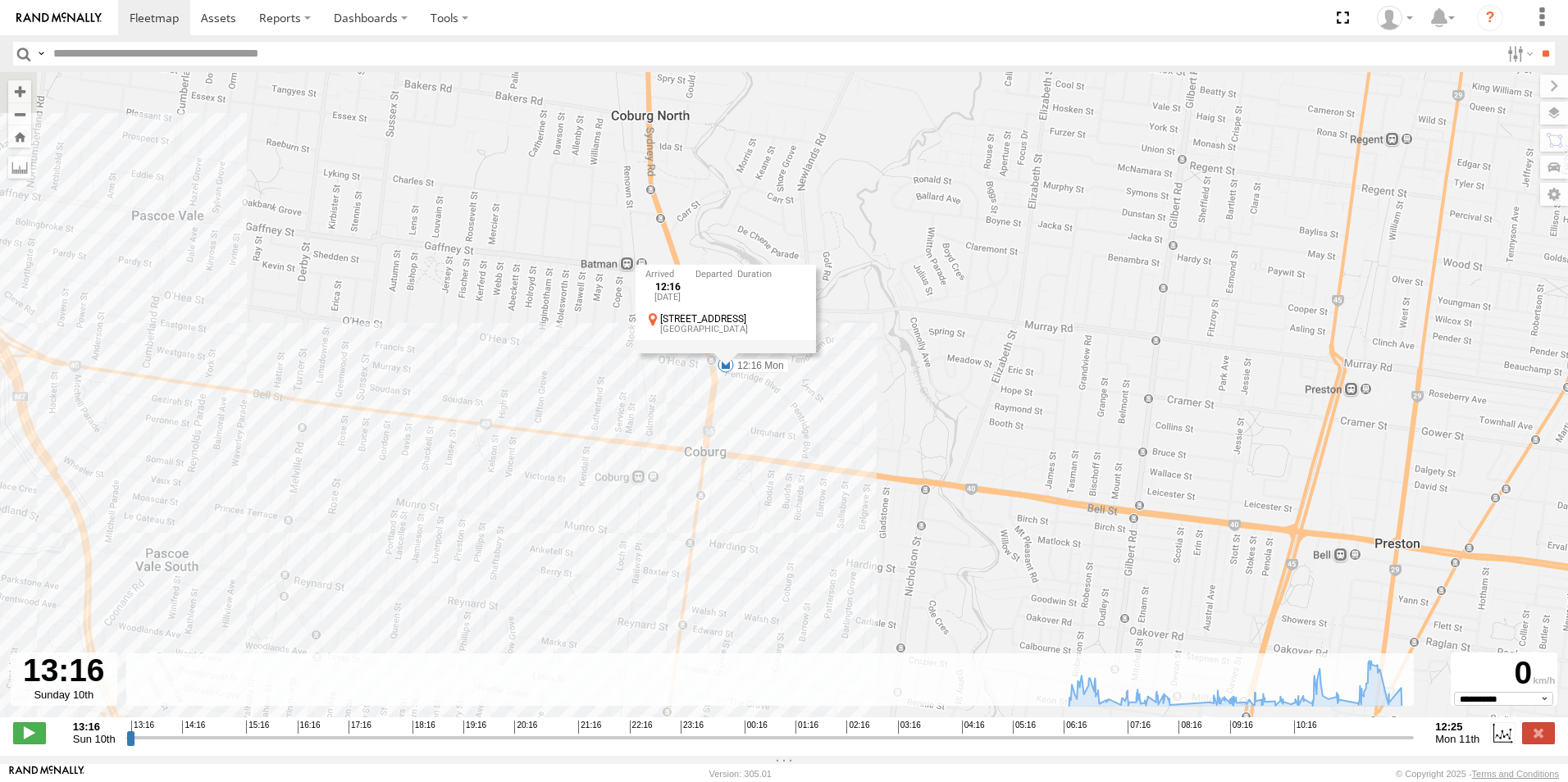
drag, startPoint x: 903, startPoint y: 194, endPoint x: 829, endPoint y: 585, distance: 397.9
click at [829, 585] on div "2BM9DF 06:15 Mon 08:17 Mon 11:18 Mon 12:16 Mon 07:47 Mon 08:01 Mon 09:28 Mon 09…" at bounding box center [784, 404] width 1568 height 663
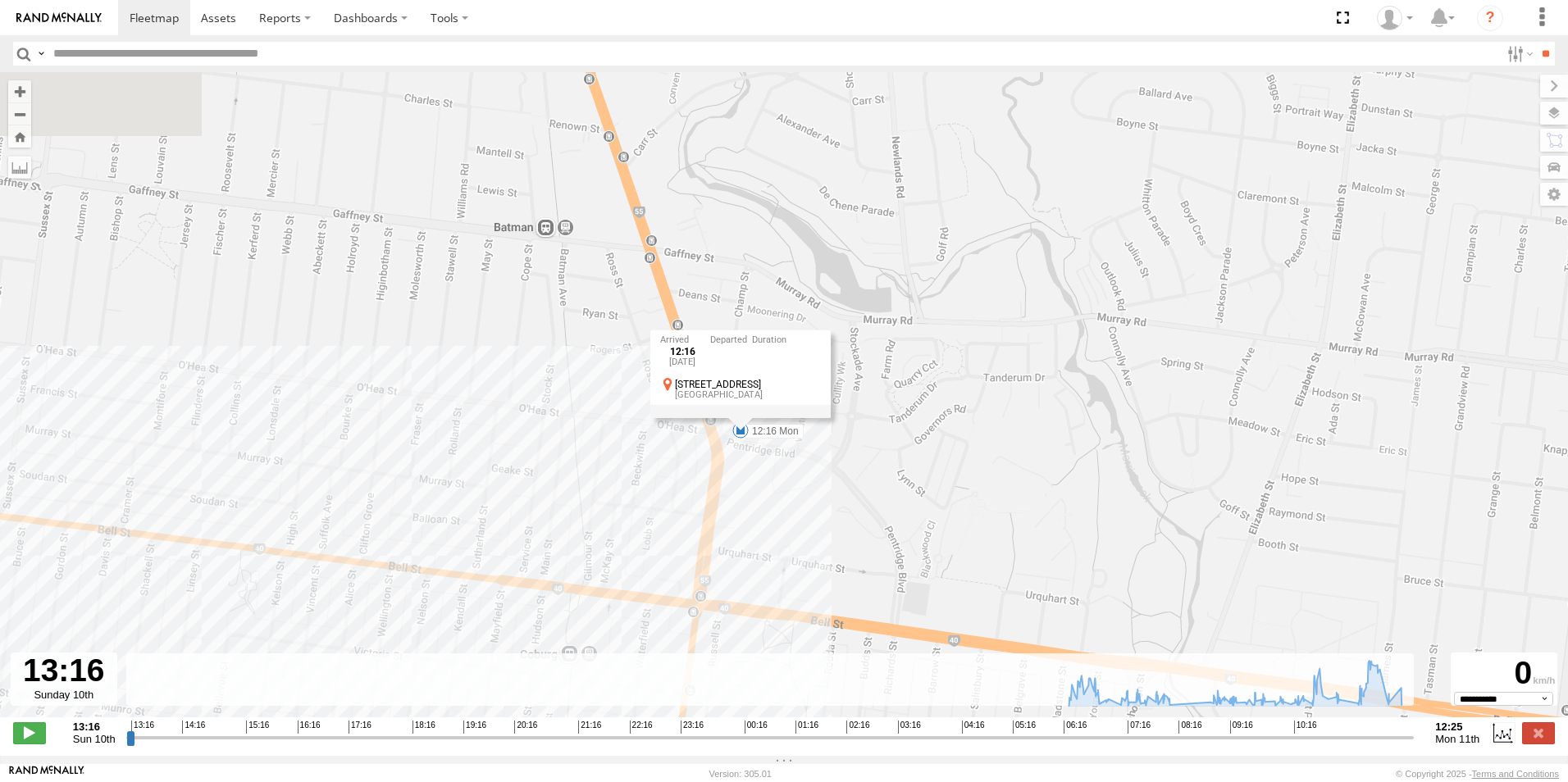
drag, startPoint x: 754, startPoint y: 347, endPoint x: 767, endPoint y: 548, distance: 201.4
click at [771, 551] on div "2BM9DF 06:15 Mon 08:17 Mon 11:18 Mon 12:16 Mon 07:47 Mon 08:01 Mon 09:28 Mon 09…" at bounding box center [784, 404] width 1568 height 663
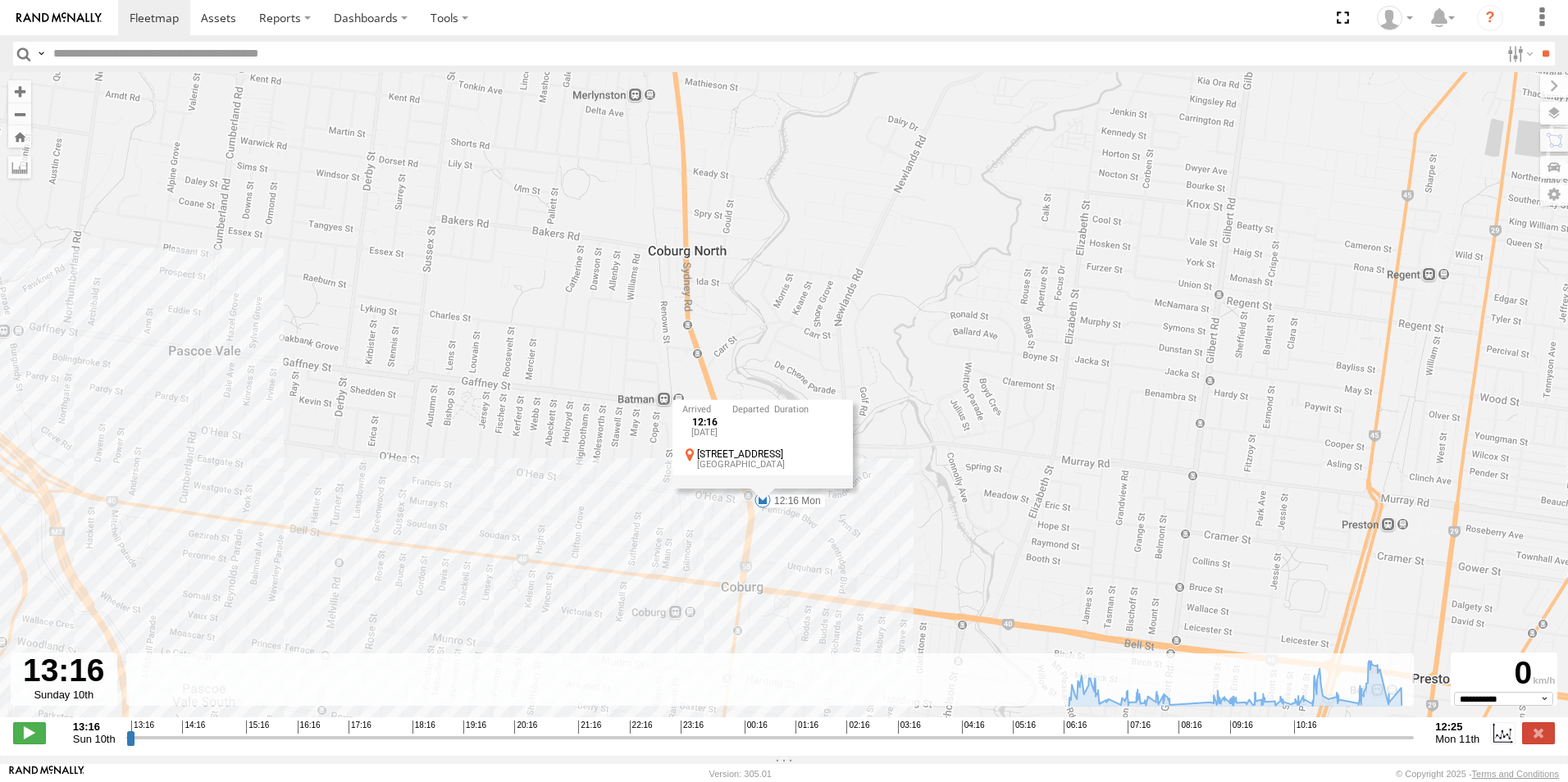
click at [909, 519] on div "2BM9DF 06:15 Mon 08:17 Mon 11:18 Mon 12:16 Mon 07:47 Mon 08:01 Mon 09:28 Mon 09…" at bounding box center [784, 404] width 1568 height 663
click at [882, 516] on div "2BM9DF 06:15 Mon 08:17 Mon 11:18 Mon 12:16 Mon 07:47 Mon 08:01 Mon 09:28 Mon 09…" at bounding box center [784, 404] width 1568 height 663
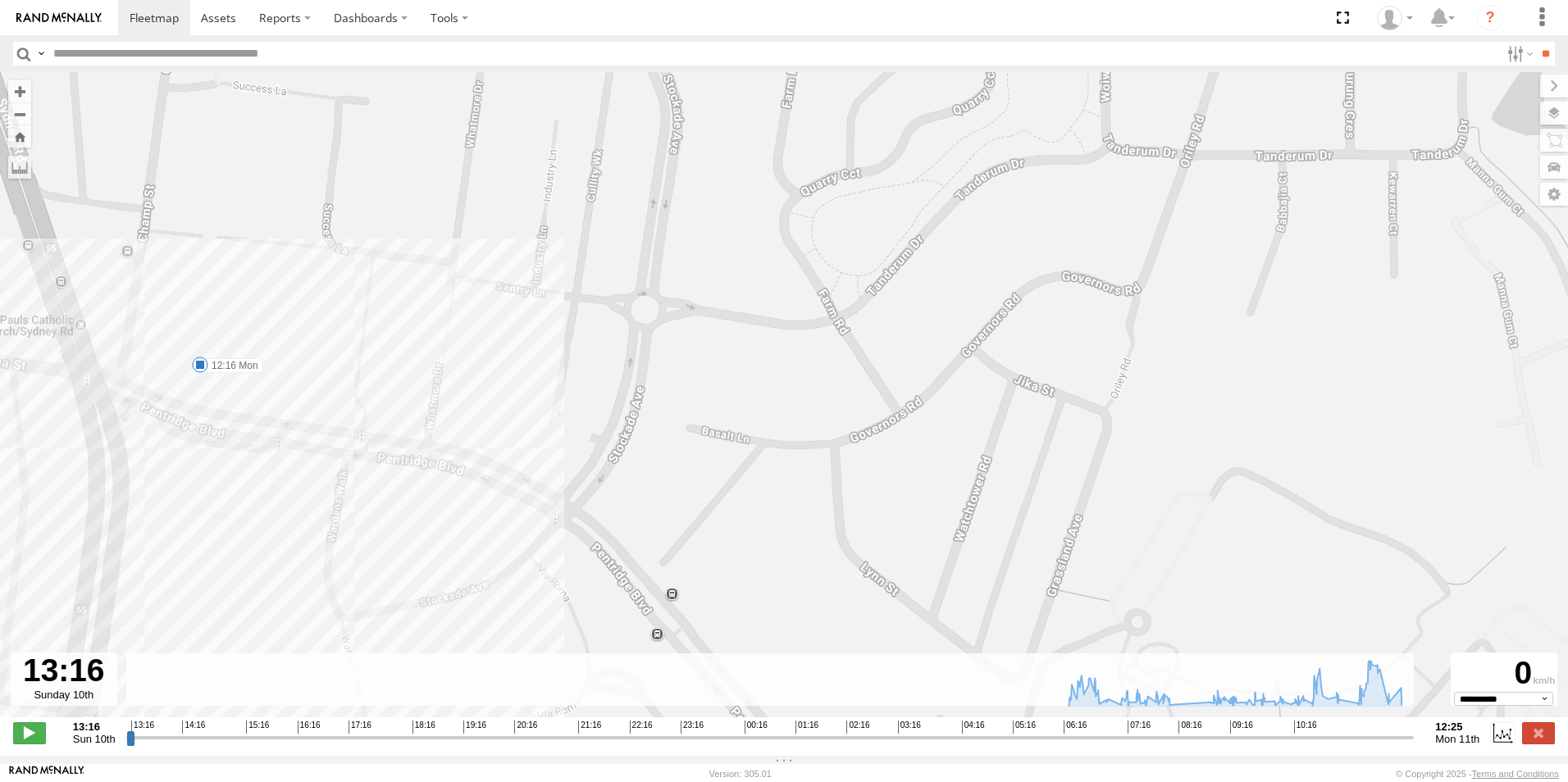
drag, startPoint x: 658, startPoint y: 506, endPoint x: 881, endPoint y: 473, distance: 225.4
click at [881, 473] on div "2BM9DF 06:15 Mon 08:17 Mon 11:18 Mon 12:16 Mon 07:47 Mon 08:01 Mon 09:28 Mon 09…" at bounding box center [784, 404] width 1568 height 663
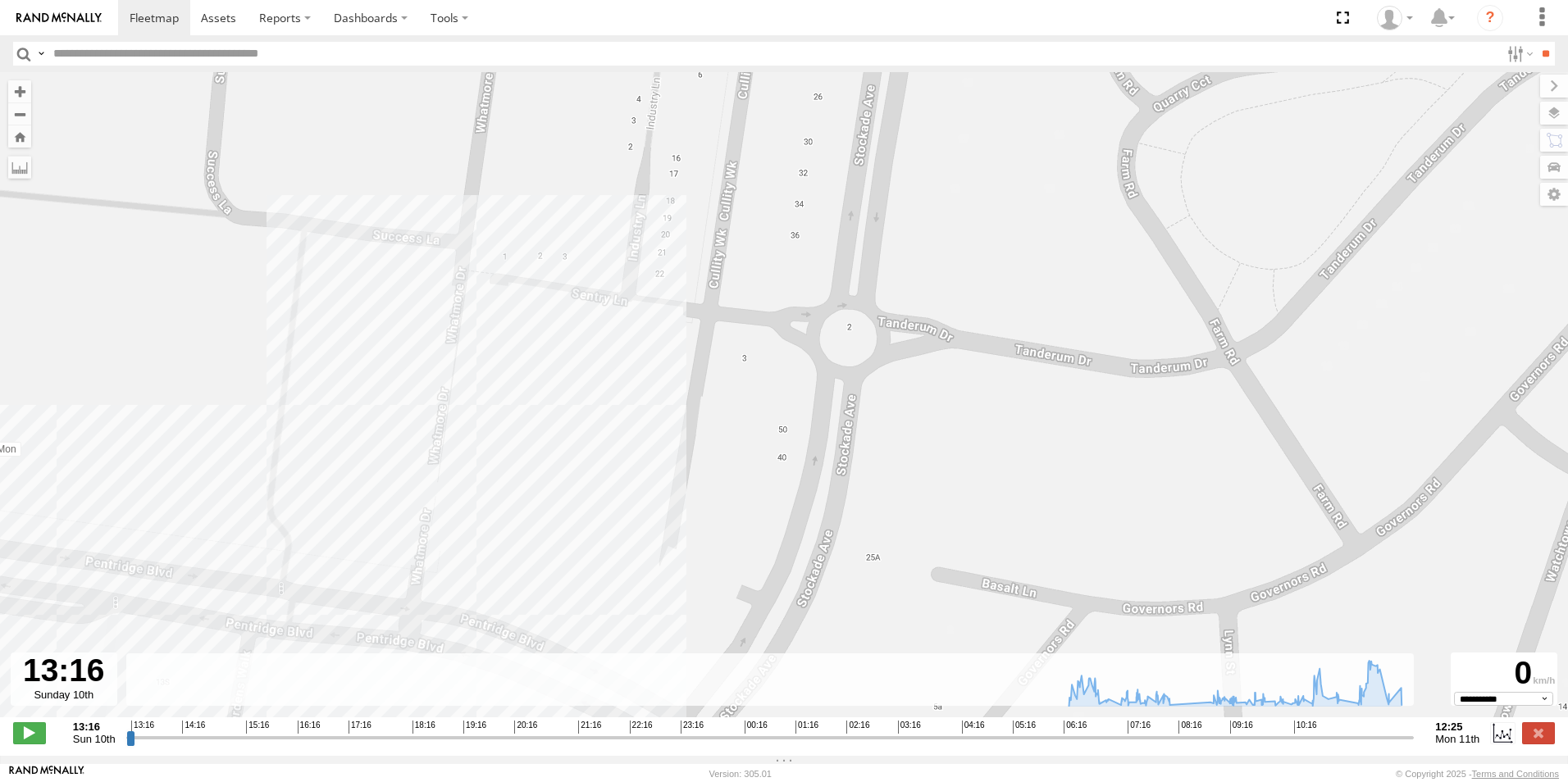
drag, startPoint x: 507, startPoint y: 375, endPoint x: 618, endPoint y: 493, distance: 162.0
click at [639, 477] on div "2BM9DF 06:15 Mon 08:17 Mon 11:18 Mon 12:16 Mon 07:47 Mon 08:01 Mon 09:28 Mon 09…" at bounding box center [784, 404] width 1568 height 663
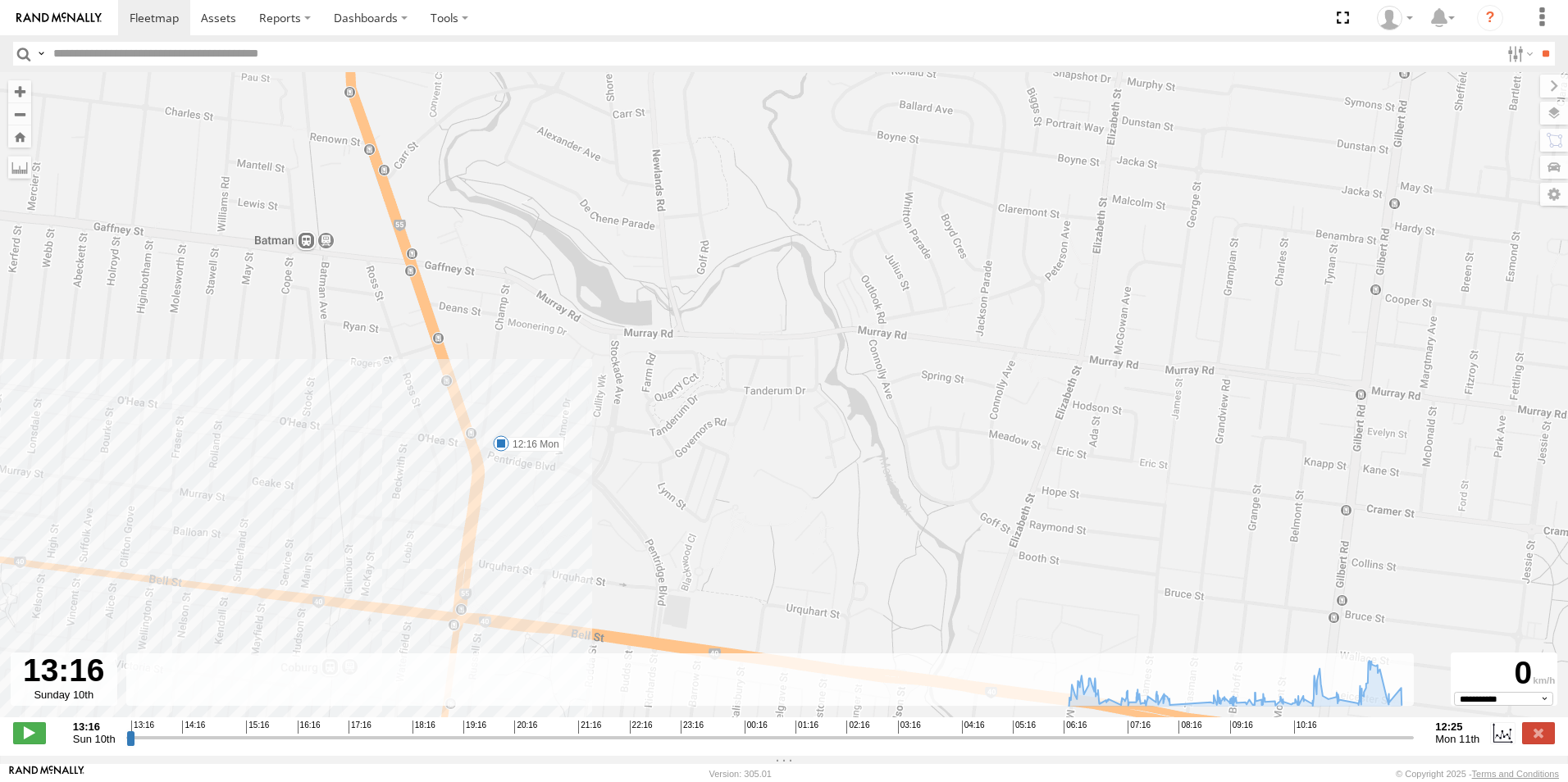
drag, startPoint x: 665, startPoint y: 480, endPoint x: 651, endPoint y: 406, distance: 75.3
click at [651, 407] on div "2BM9DF 06:15 Mon 08:17 Mon 11:18 Mon 12:16 Mon 07:47 Mon 08:01 Mon 09:28 Mon 09…" at bounding box center [784, 404] width 1568 height 663
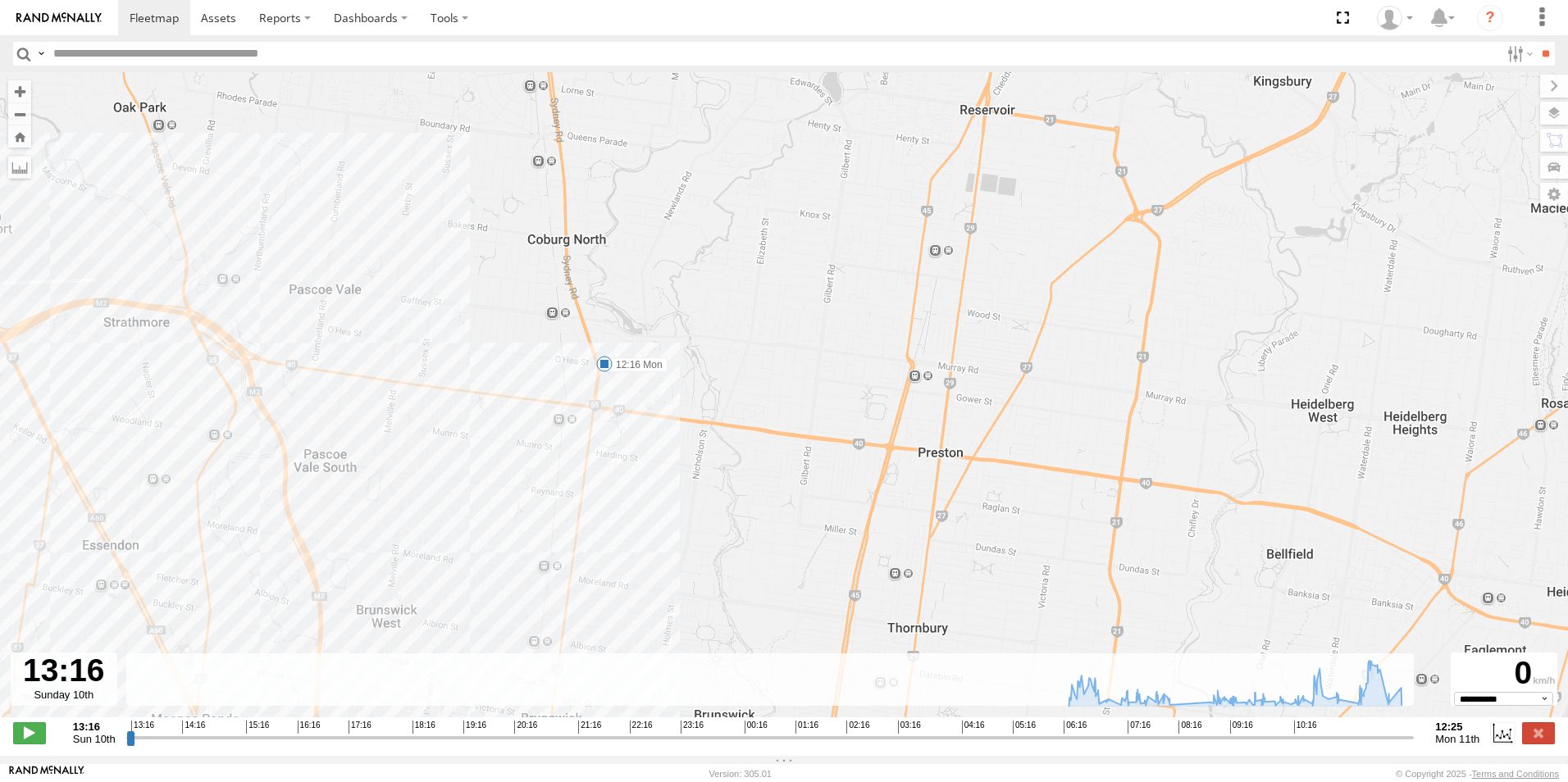
drag, startPoint x: 671, startPoint y: 530, endPoint x: 650, endPoint y: 380, distance: 151.5
click at [650, 380] on div "2BM9DF 06:15 Mon 08:17 Mon 11:18 Mon 12:16 Mon 07:47 Mon 08:01 Mon 09:28 Mon 09…" at bounding box center [784, 404] width 1568 height 663
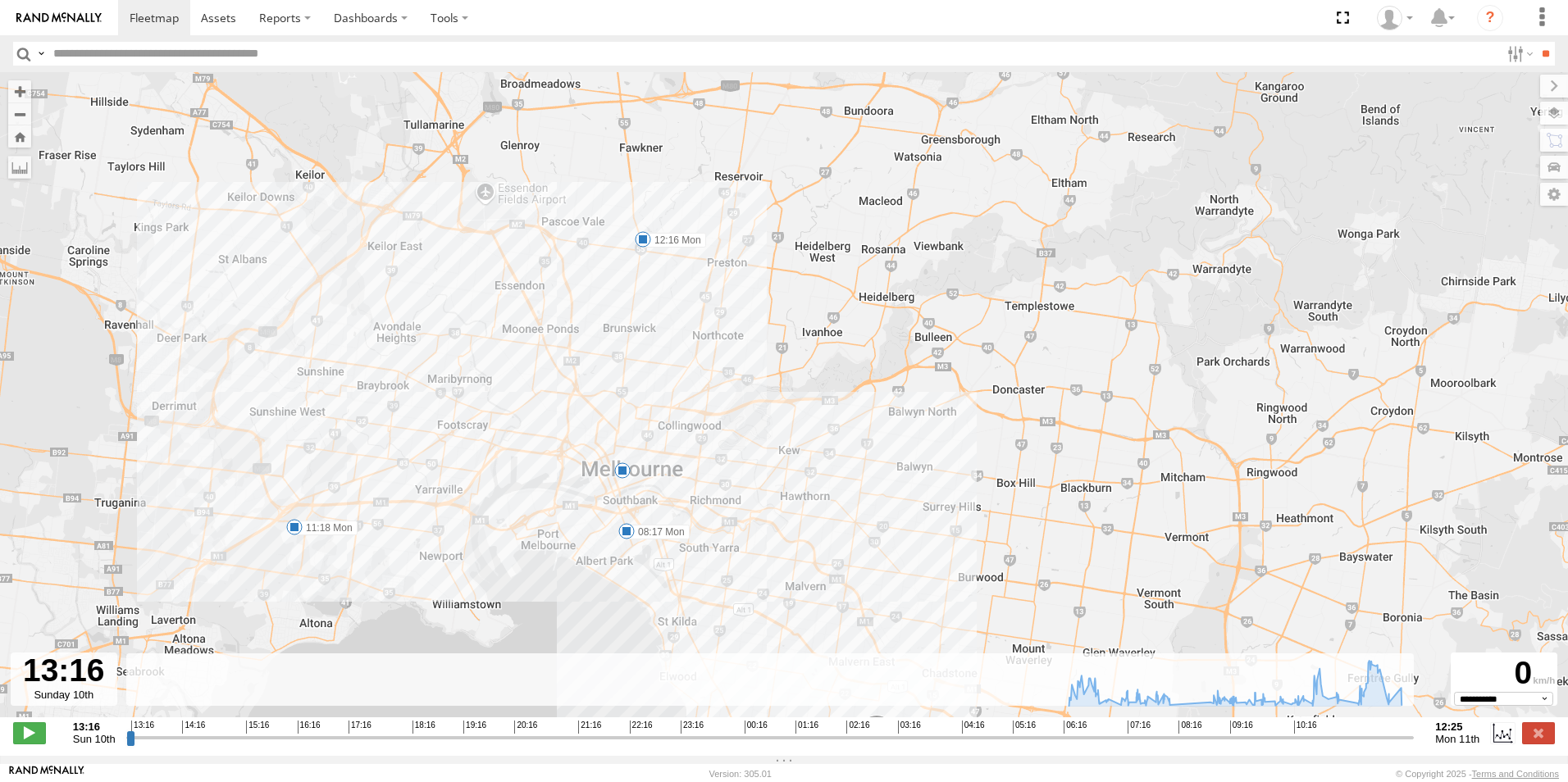
drag, startPoint x: 672, startPoint y: 493, endPoint x: 672, endPoint y: 347, distance: 146.0
click at [672, 347] on div "2BM9DF 06:15 Mon 08:17 Mon 11:18 Mon 12:16 Mon 7" at bounding box center [784, 404] width 1568 height 663
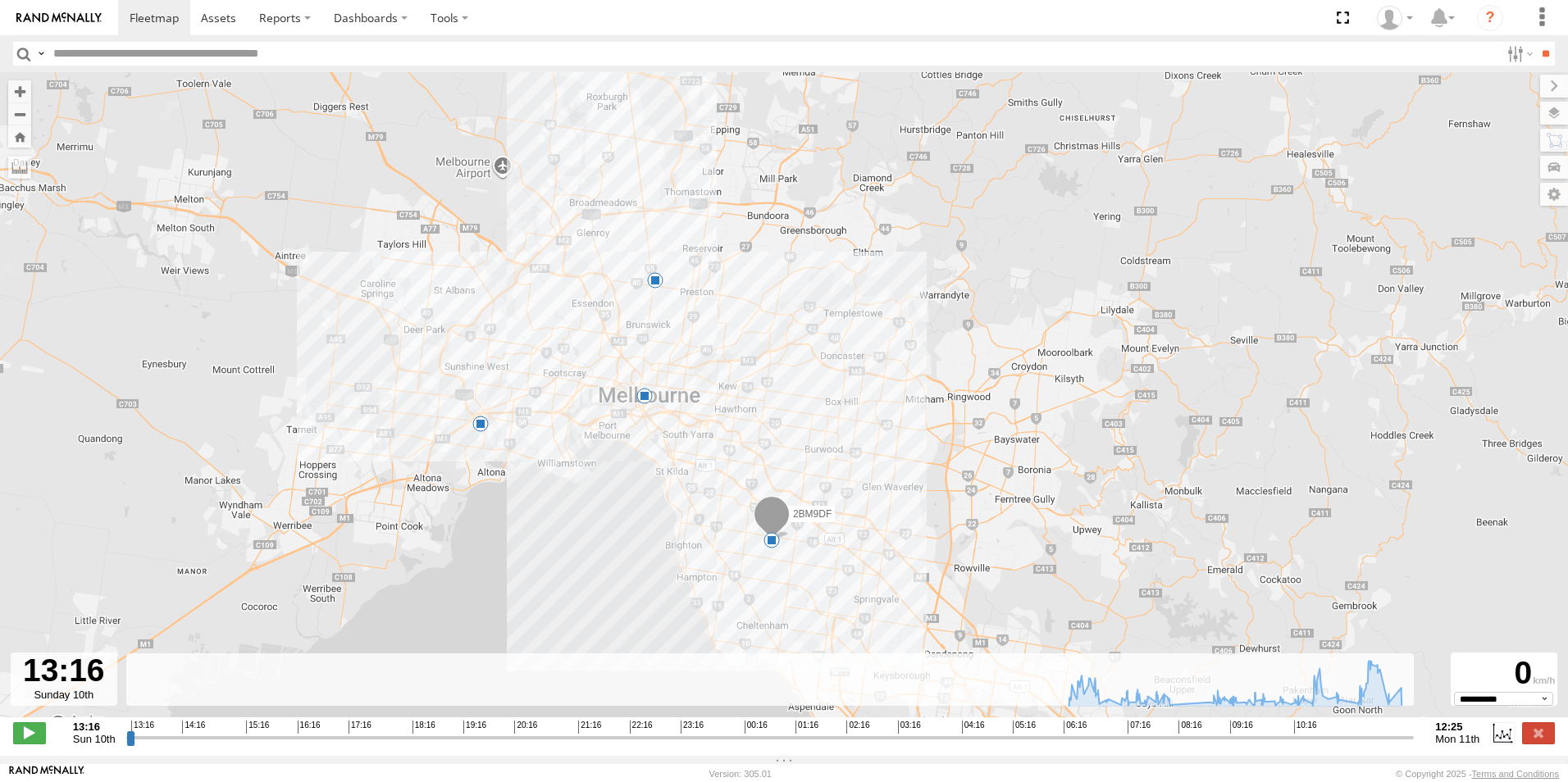
drag, startPoint x: 735, startPoint y: 428, endPoint x: 720, endPoint y: 391, distance: 39.9
click at [720, 392] on div "2BM9DF 06:15 Mon 11:18 Mon 12:16 Mon 8" at bounding box center [784, 404] width 1568 height 663
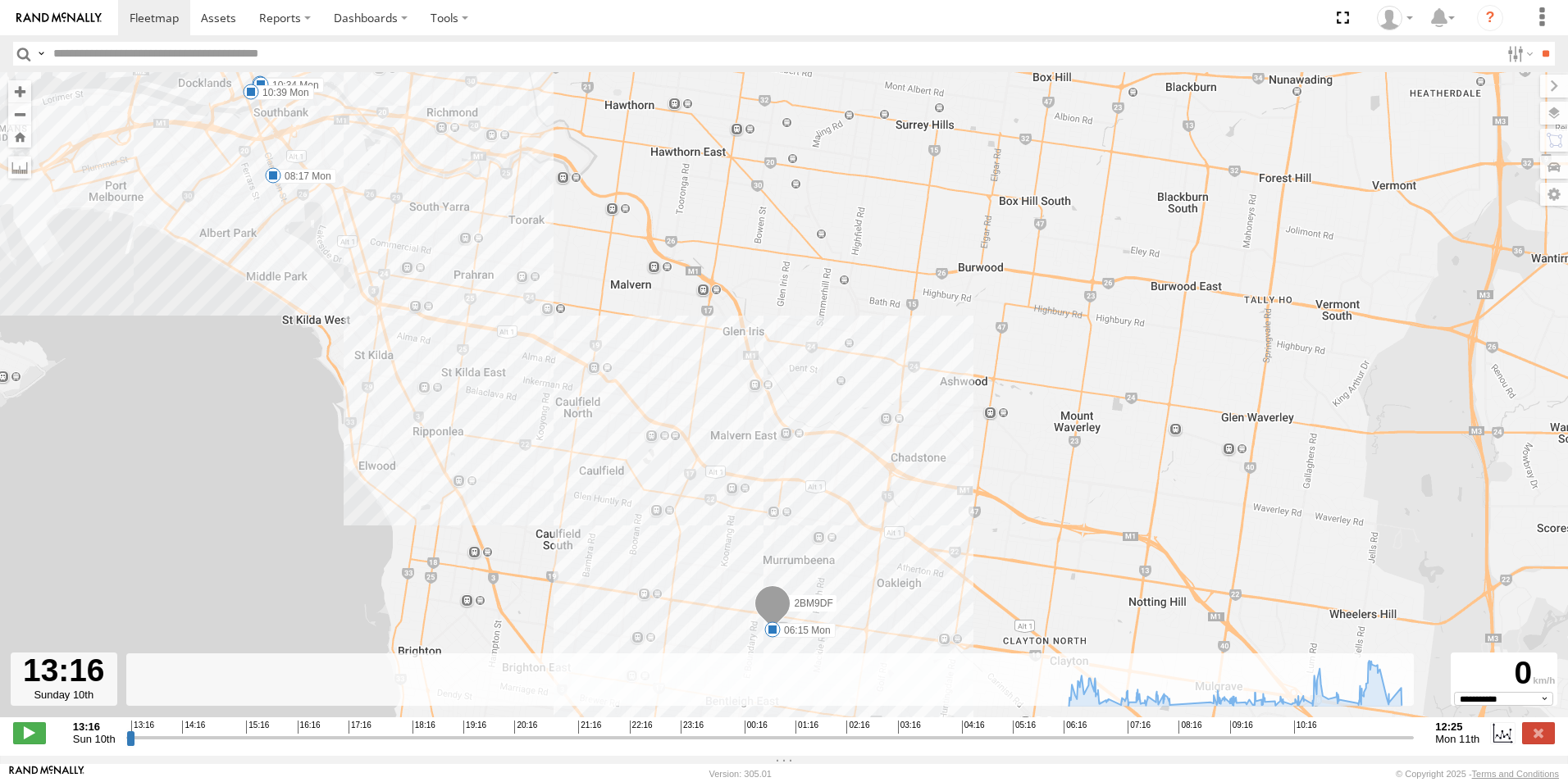
drag, startPoint x: 794, startPoint y: 507, endPoint x: 674, endPoint y: 256, distance: 278.2
click at [673, 241] on div "2BM9DF 06:15 Mon 11:18 Mon 12:16 Mon 08:17 Mon 07:47 Mon 08:01 Mon 09:28 Mon 09…" at bounding box center [784, 404] width 1568 height 663
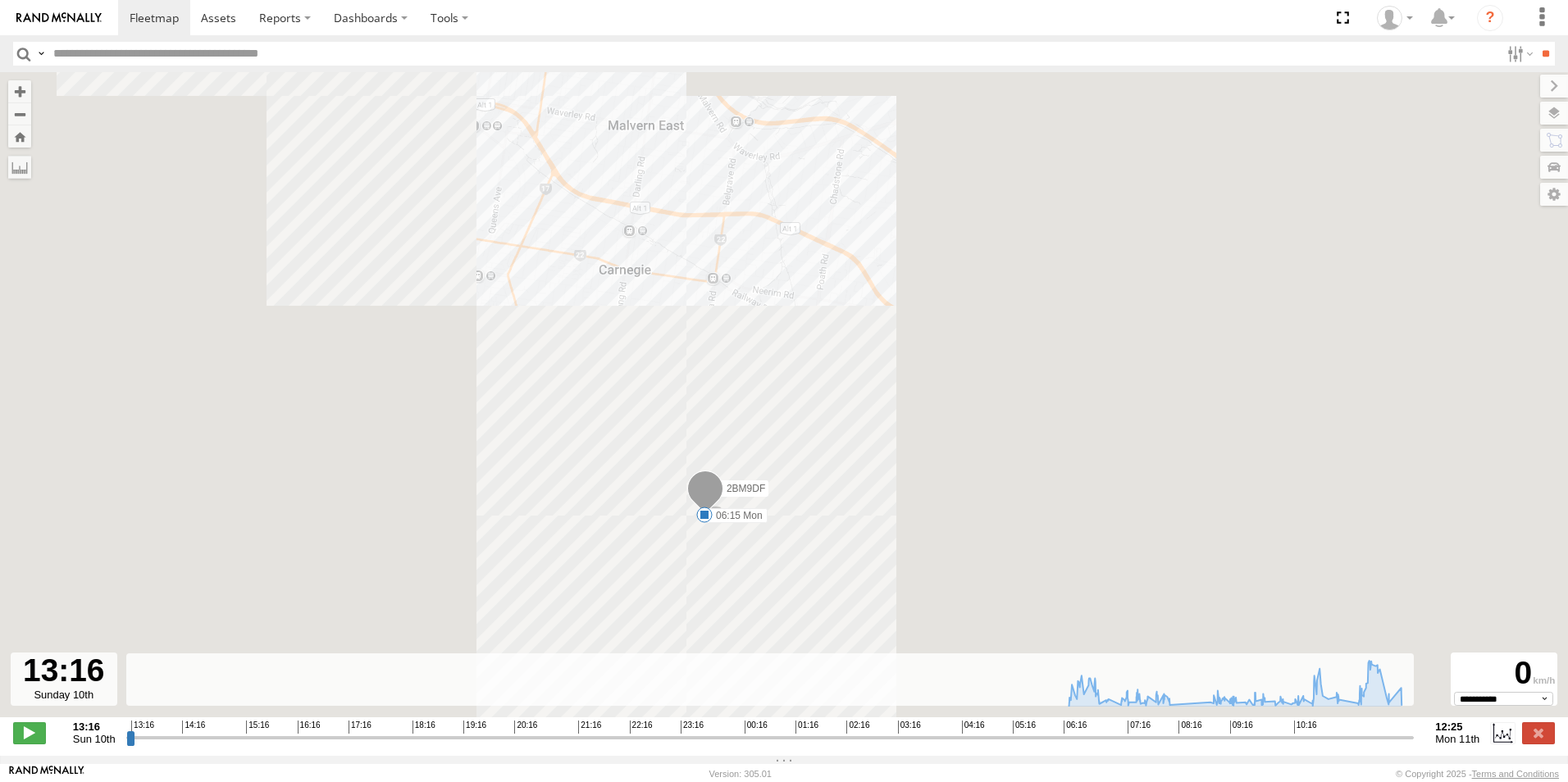
drag, startPoint x: 766, startPoint y: 548, endPoint x: 682, endPoint y: 275, distance: 285.6
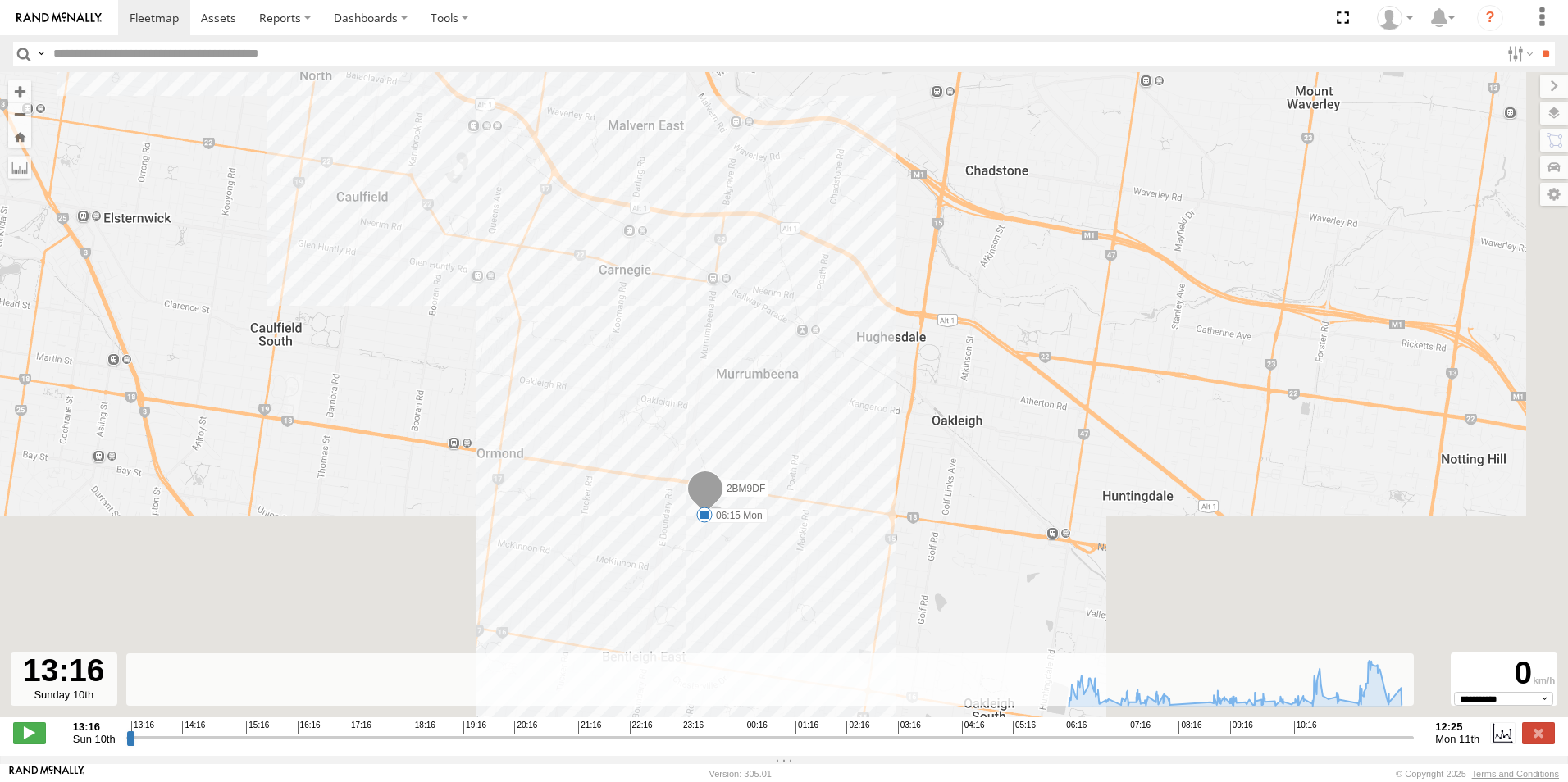
click at [682, 275] on div "2BM9DF 06:15 Mon 11:18 Mon 12:16 Mon 08:17 Mon 07:47 Mon 08:01 Mon 09:28 Mon 09…" at bounding box center [784, 404] width 1568 height 663
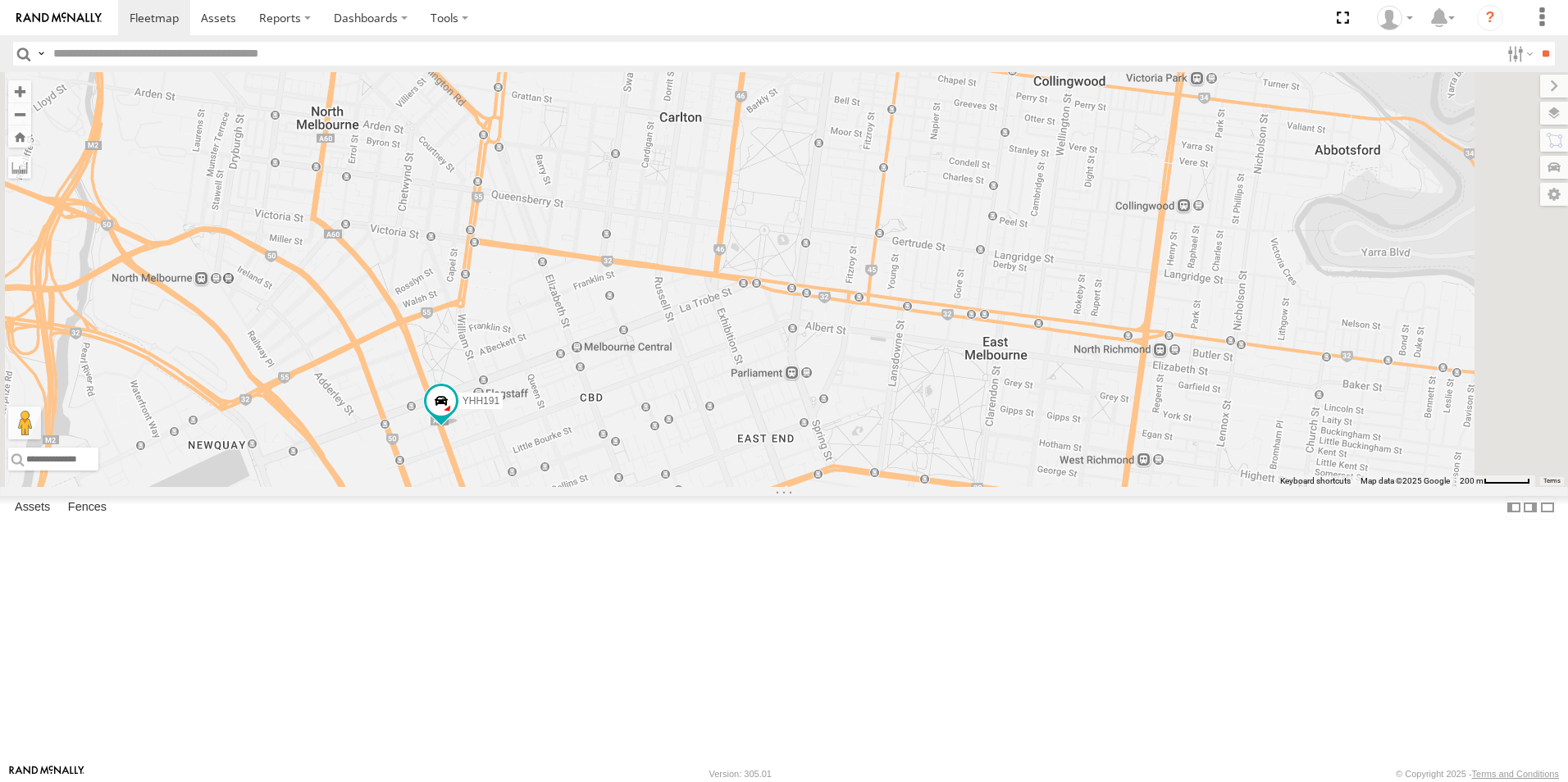
drag, startPoint x: 778, startPoint y: 491, endPoint x: 767, endPoint y: 581, distance: 90.7
click at [767, 487] on div "2BM9DF YHH191" at bounding box center [784, 280] width 1568 height 415
